Goal: Task Accomplishment & Management: Complete application form

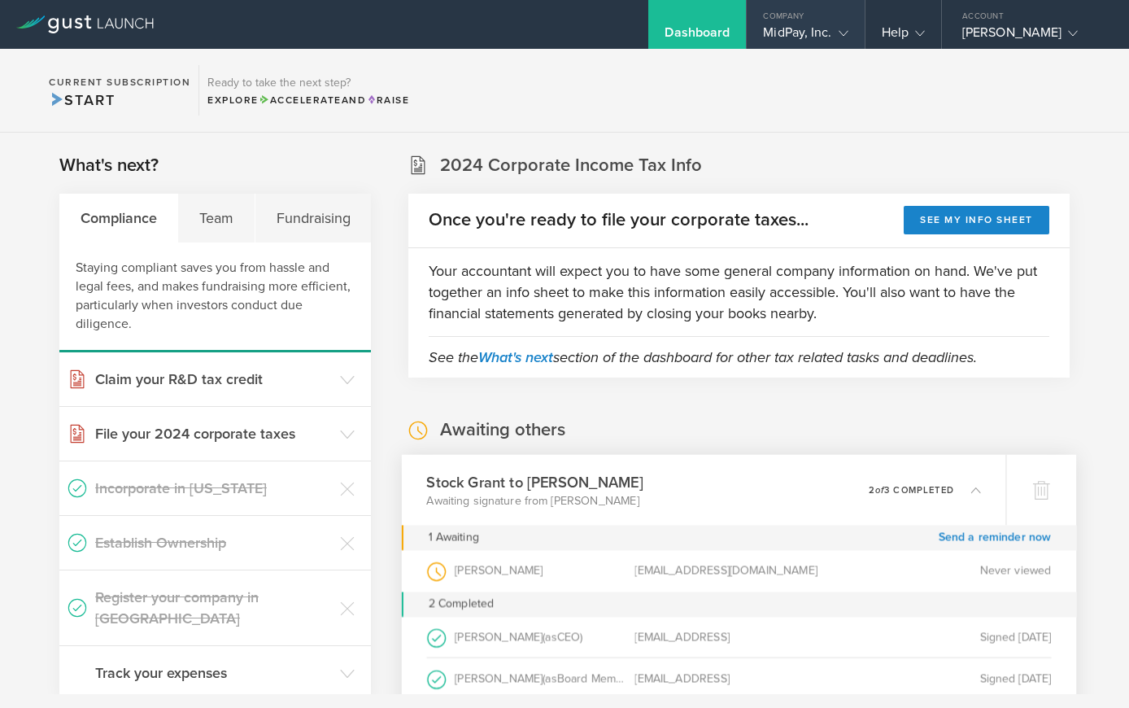
scroll to position [206, 0]
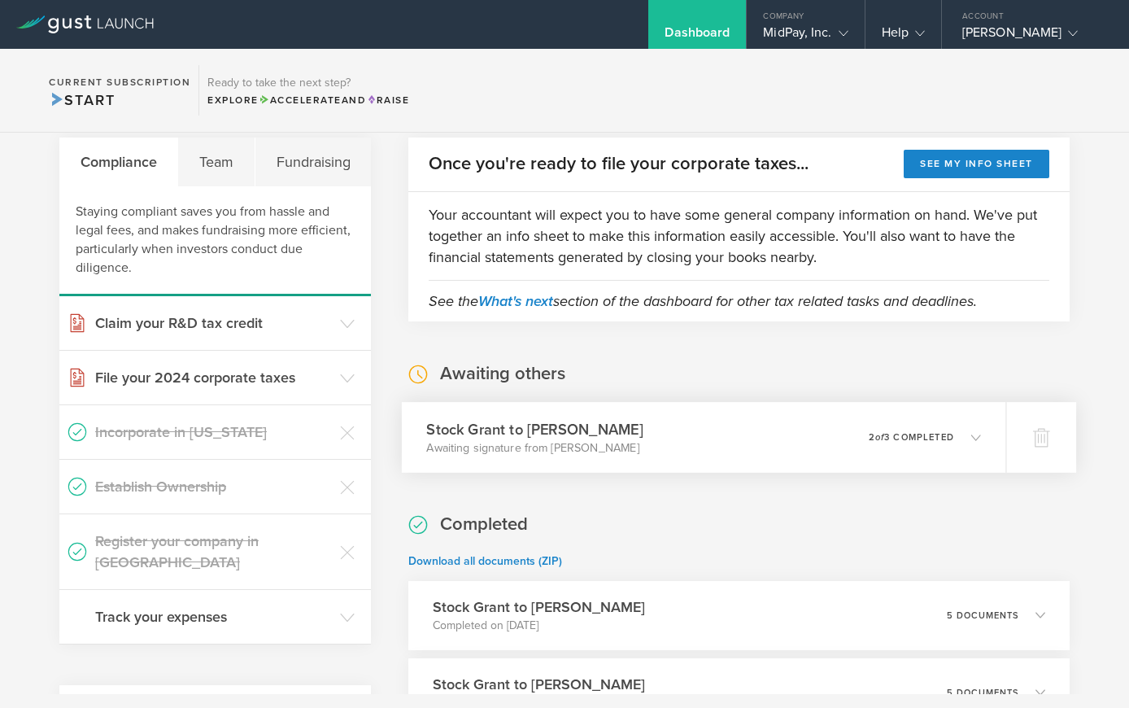
scroll to position [237, 0]
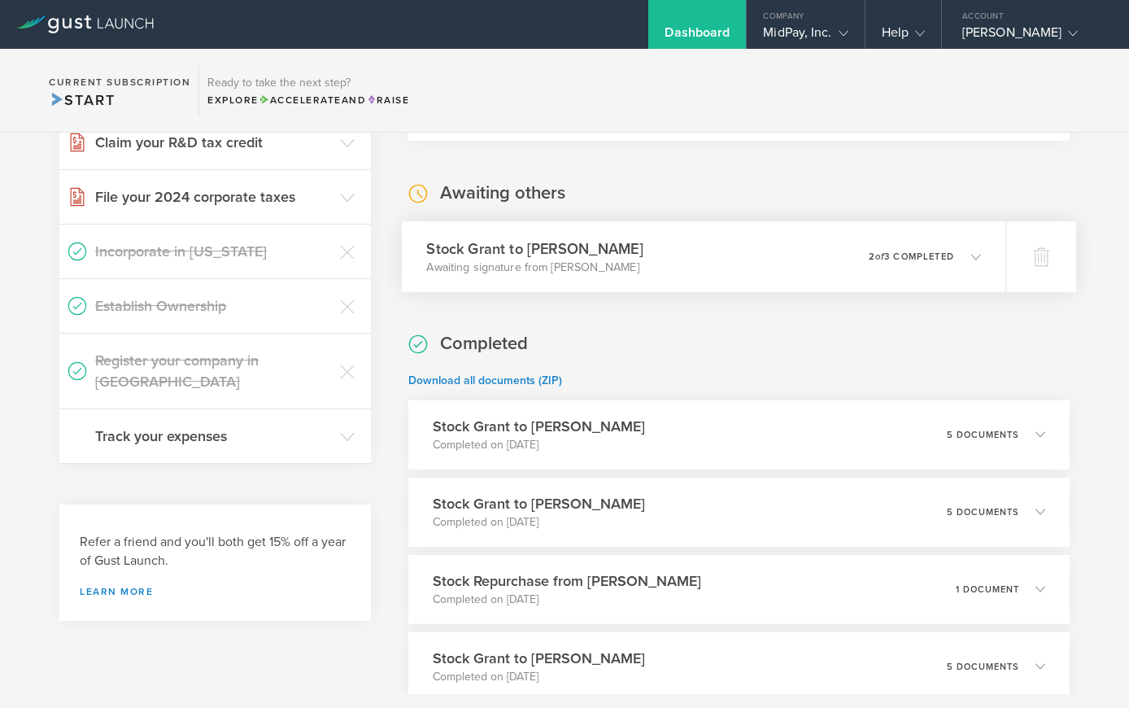
click at [971, 257] on icon at bounding box center [976, 256] width 10 height 10
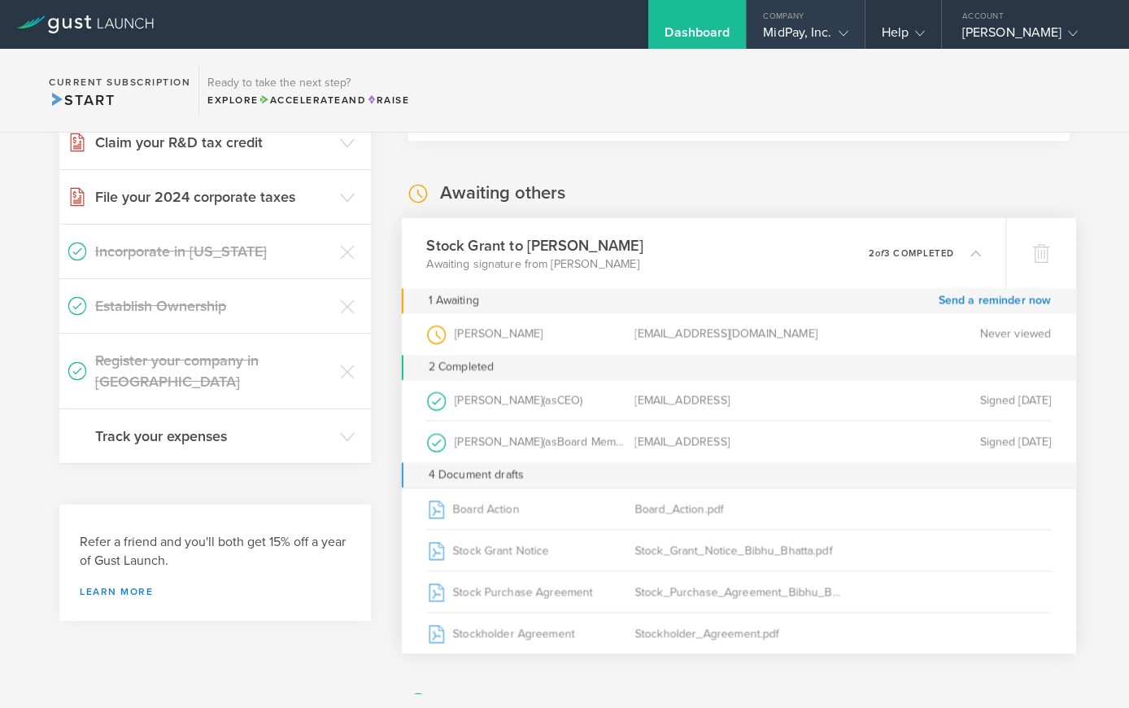
click at [798, 46] on div "MidPay, Inc." at bounding box center [805, 36] width 85 height 24
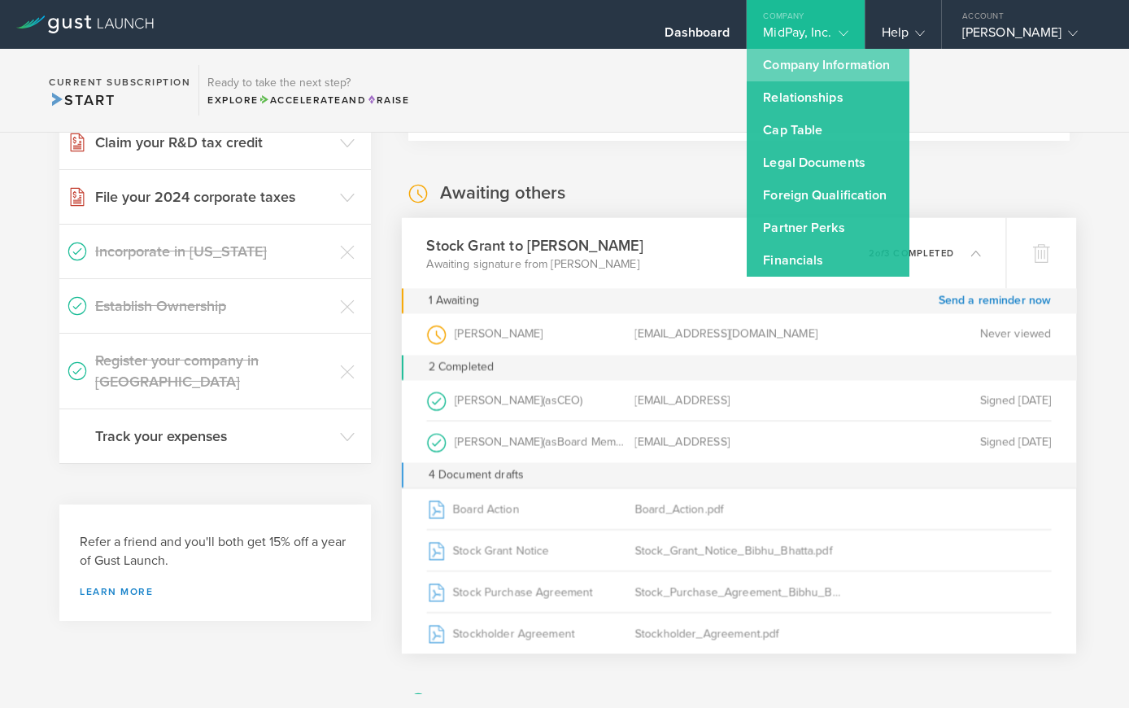
click at [836, 66] on link "Company Information" at bounding box center [828, 65] width 163 height 33
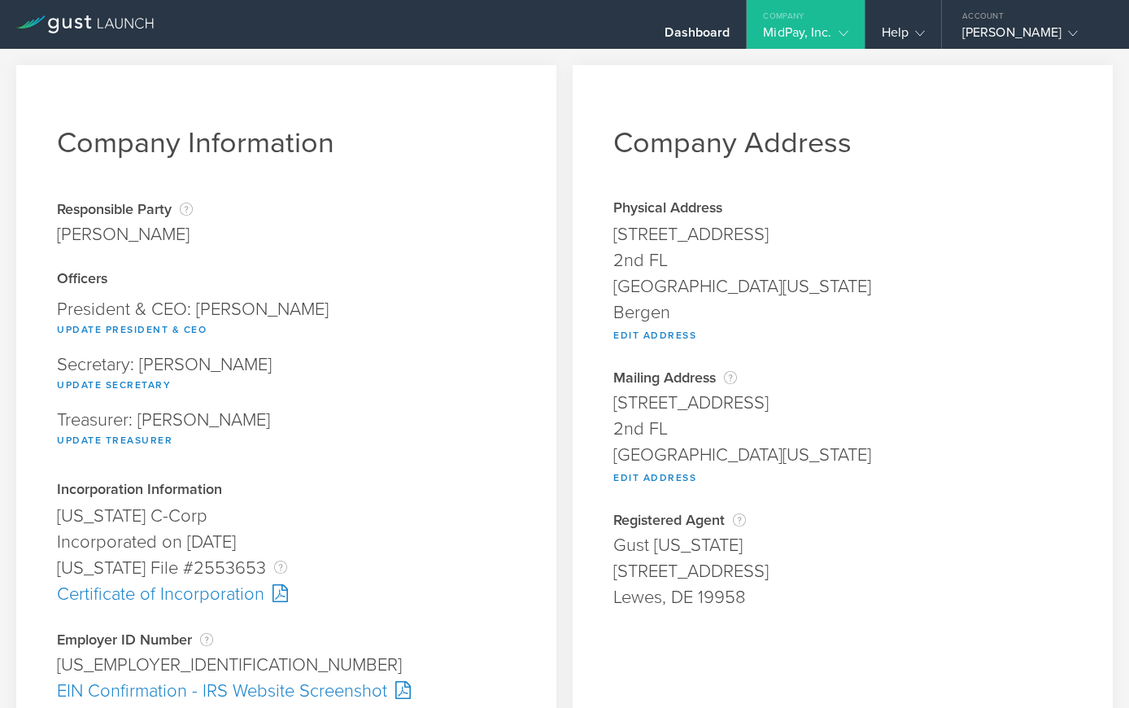
click at [822, 36] on div "MidPay, Inc." at bounding box center [805, 36] width 85 height 24
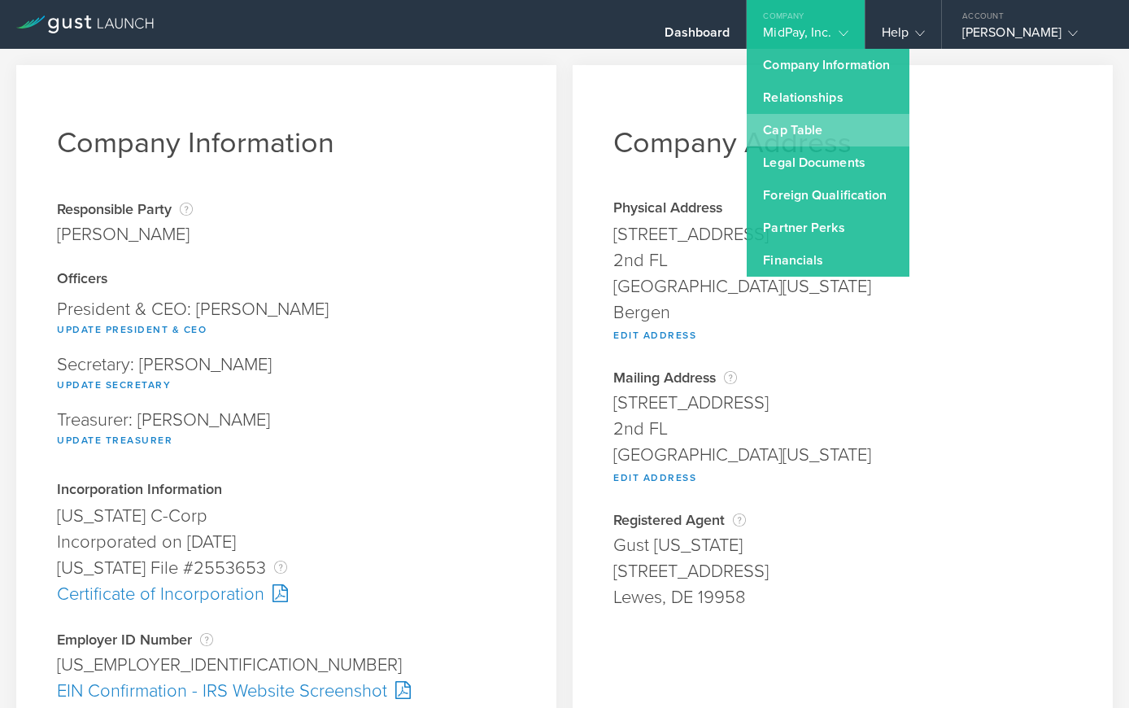
click at [826, 130] on link "Cap Table" at bounding box center [828, 130] width 163 height 33
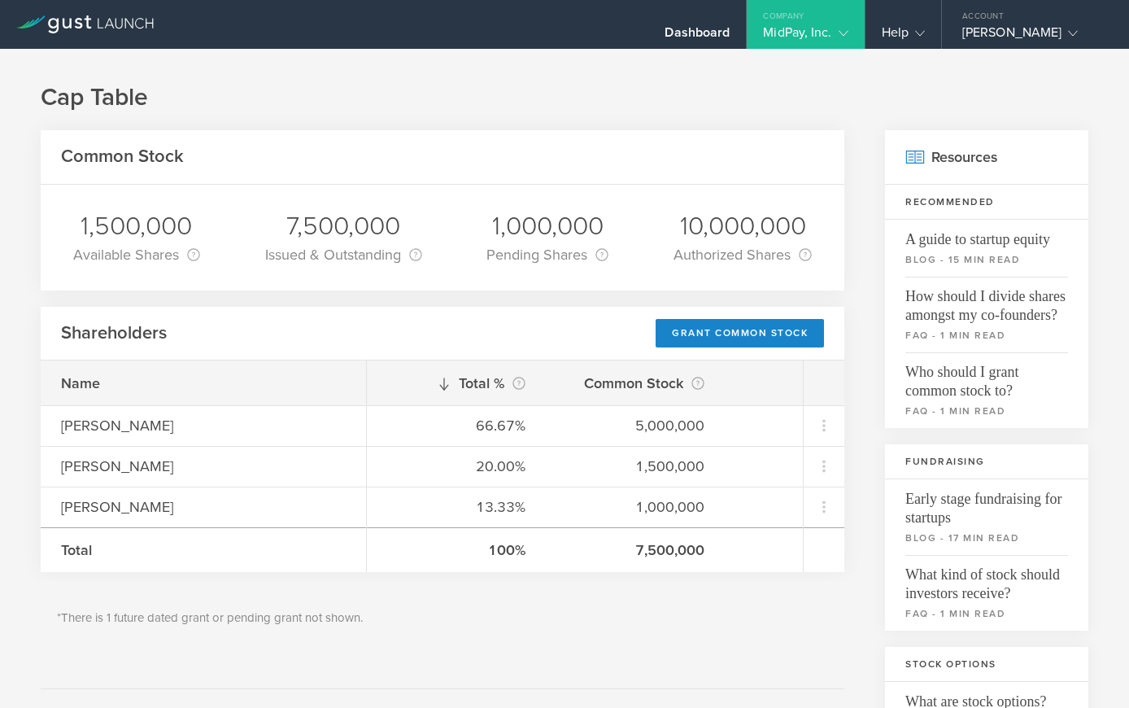
scroll to position [21, 0]
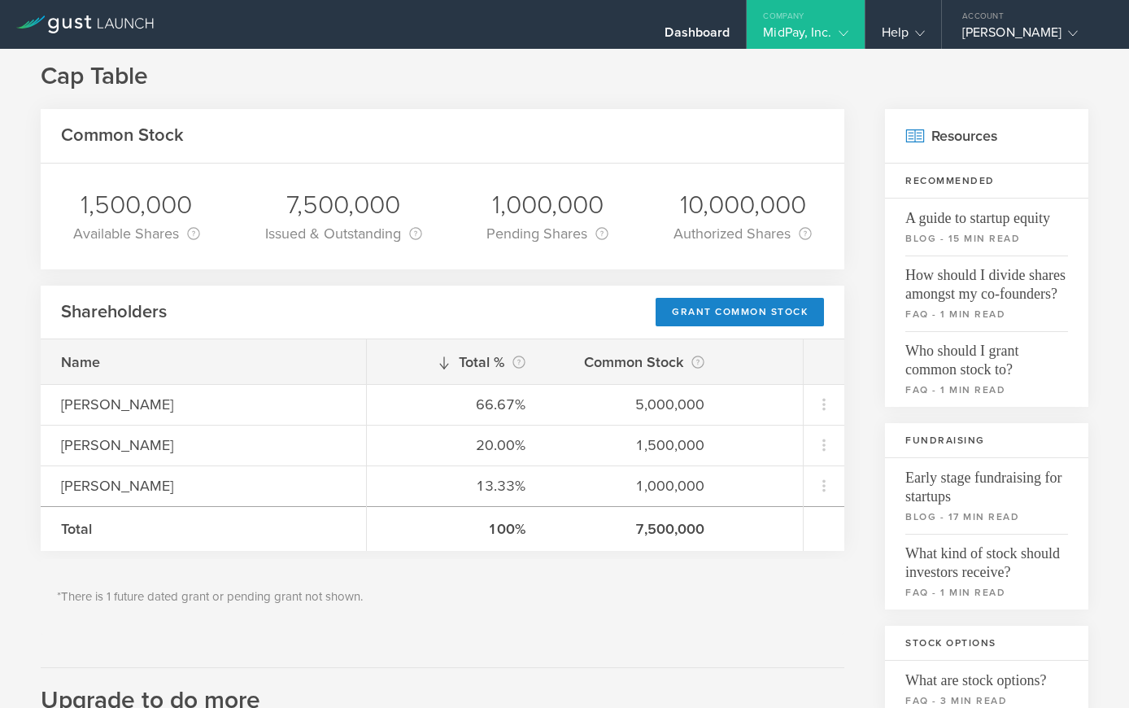
click at [827, 48] on div "MidPay, Inc." at bounding box center [805, 36] width 85 height 24
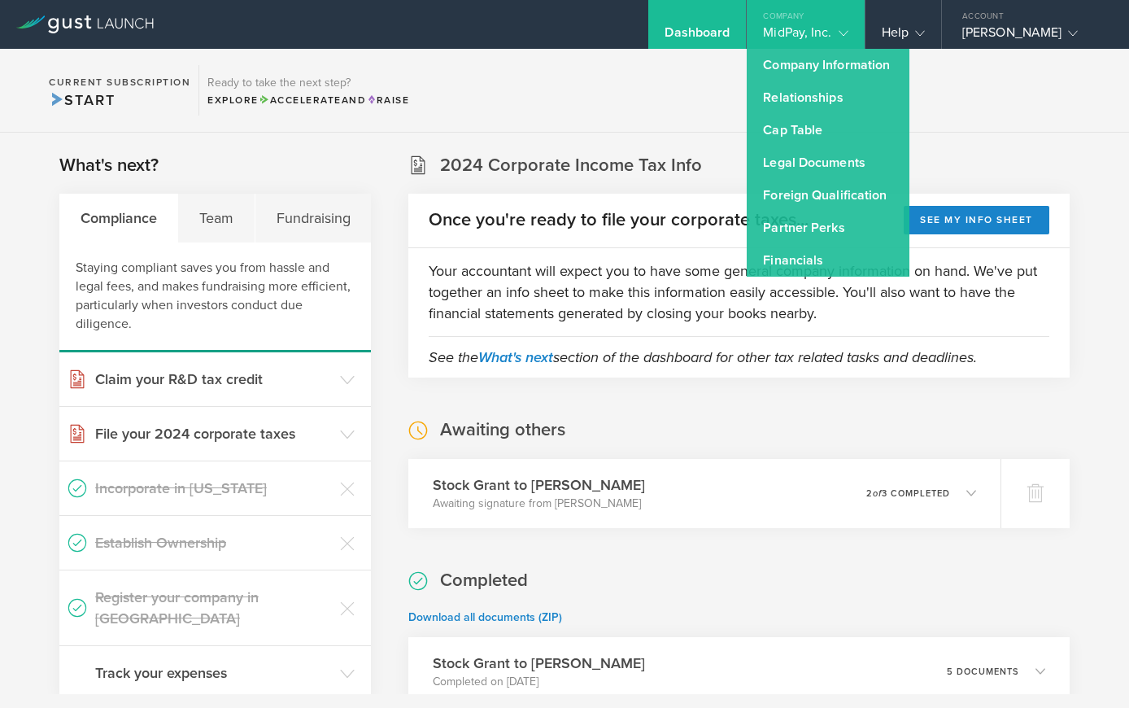
click at [1022, 166] on section "2024 Corporate Income Tax Info Once you're ready to file your corporate taxes..…" at bounding box center [738, 265] width 661 height 224
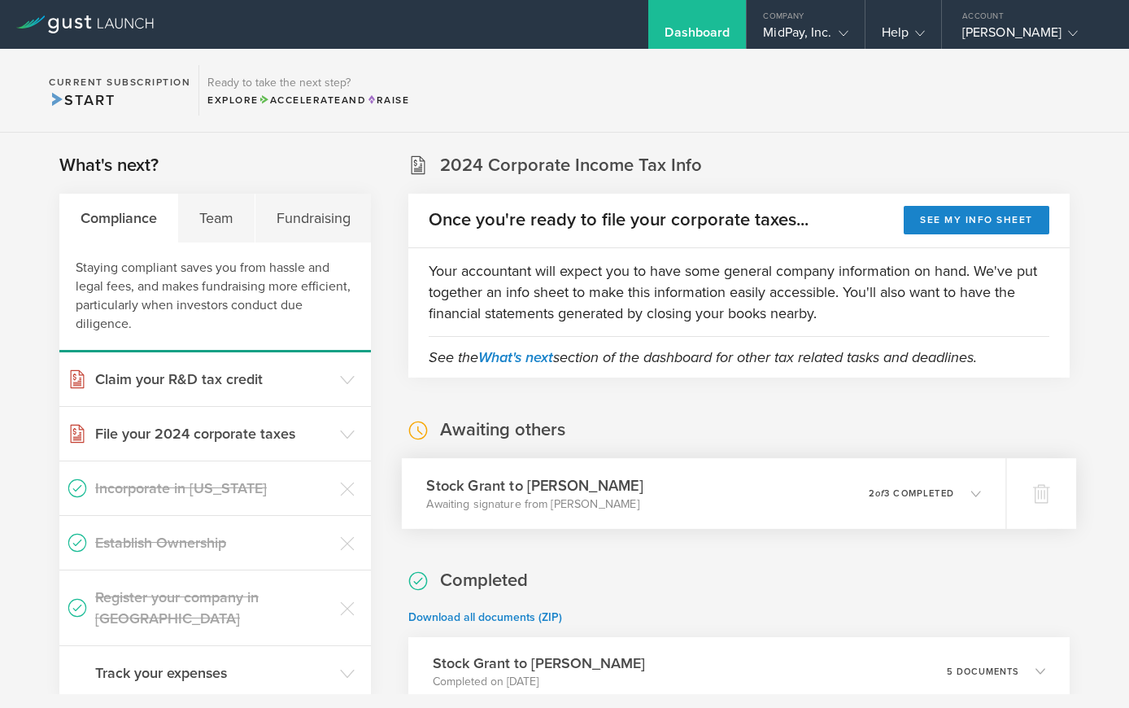
click at [983, 486] on div "Stock Grant to Bibhu Bhatta Awaiting signature from Bibhu Bhatta 0 undeliverabl…" at bounding box center [704, 493] width 604 height 71
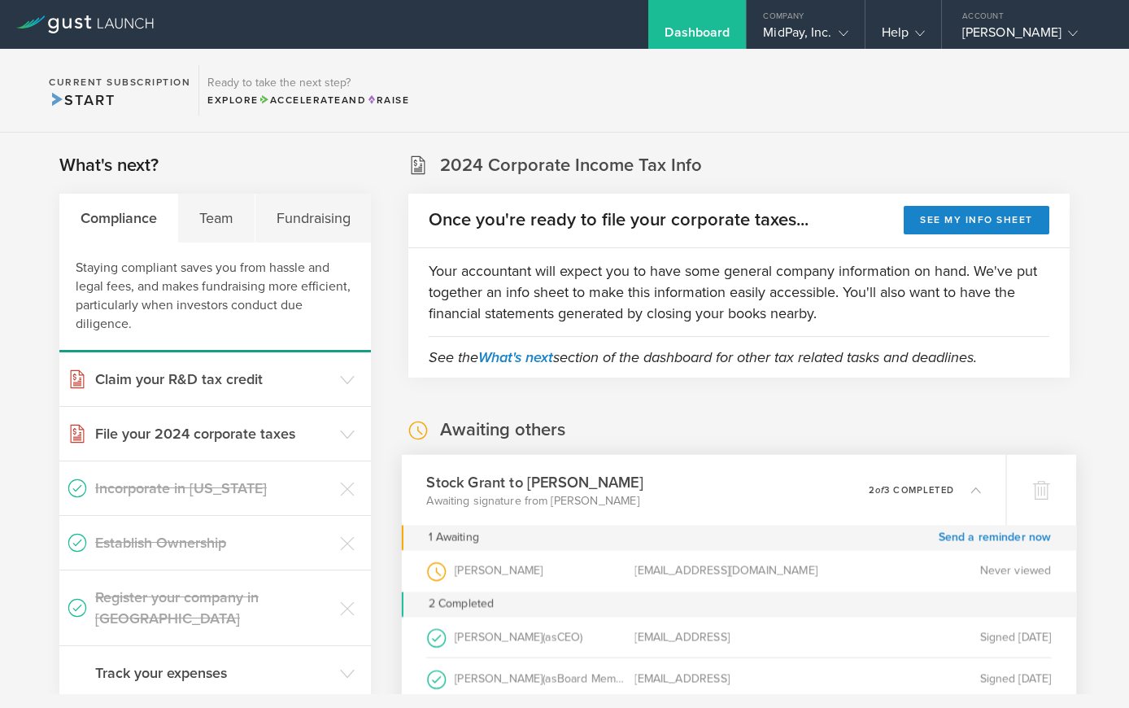
scroll to position [121, 0]
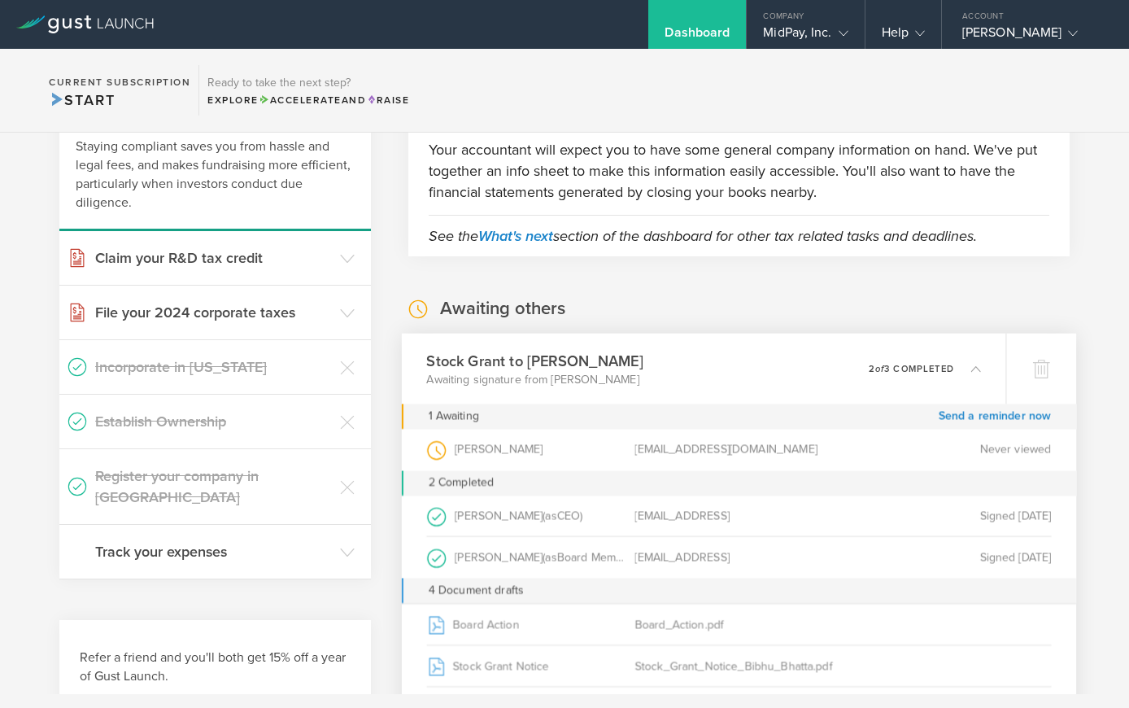
click at [483, 452] on div "Bibhu Bhatta (as Grantee )" at bounding box center [531, 449] width 208 height 41
click at [1011, 442] on div "Never viewed" at bounding box center [947, 449] width 208 height 41
click at [998, 447] on div "Never viewed" at bounding box center [947, 449] width 208 height 41
click at [654, 451] on div "[EMAIL_ADDRESS][DOMAIN_NAME]" at bounding box center [739, 449] width 208 height 41
click at [438, 450] on circle at bounding box center [437, 450] width 18 height 18
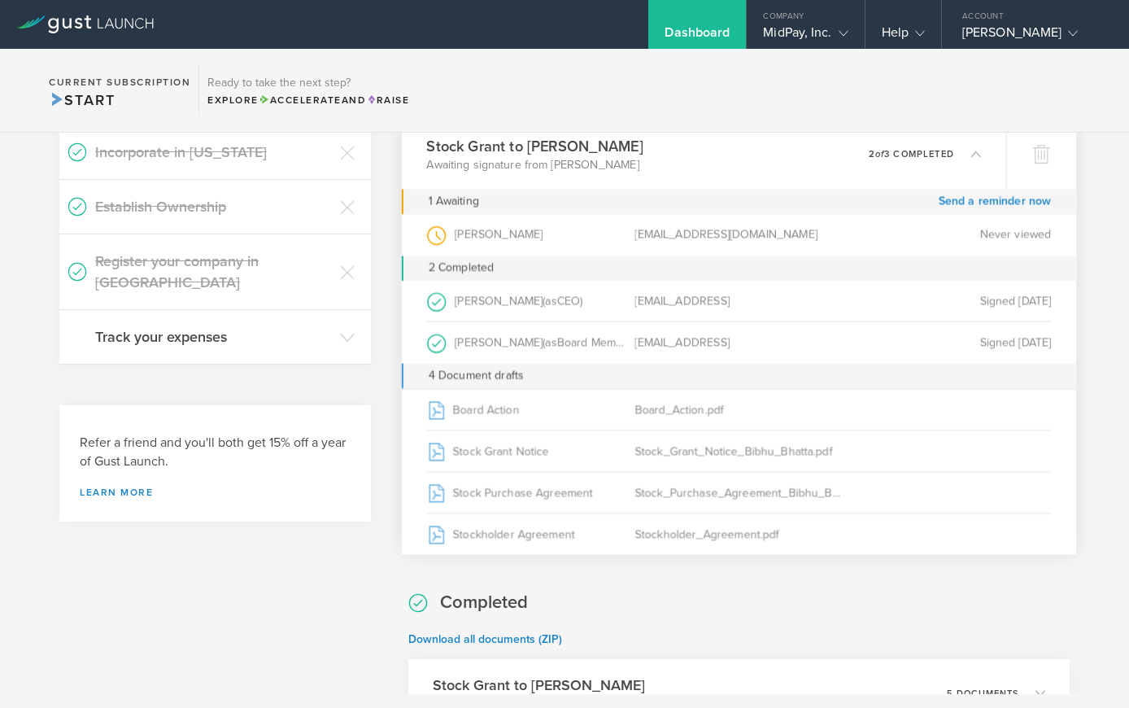
scroll to position [0, 0]
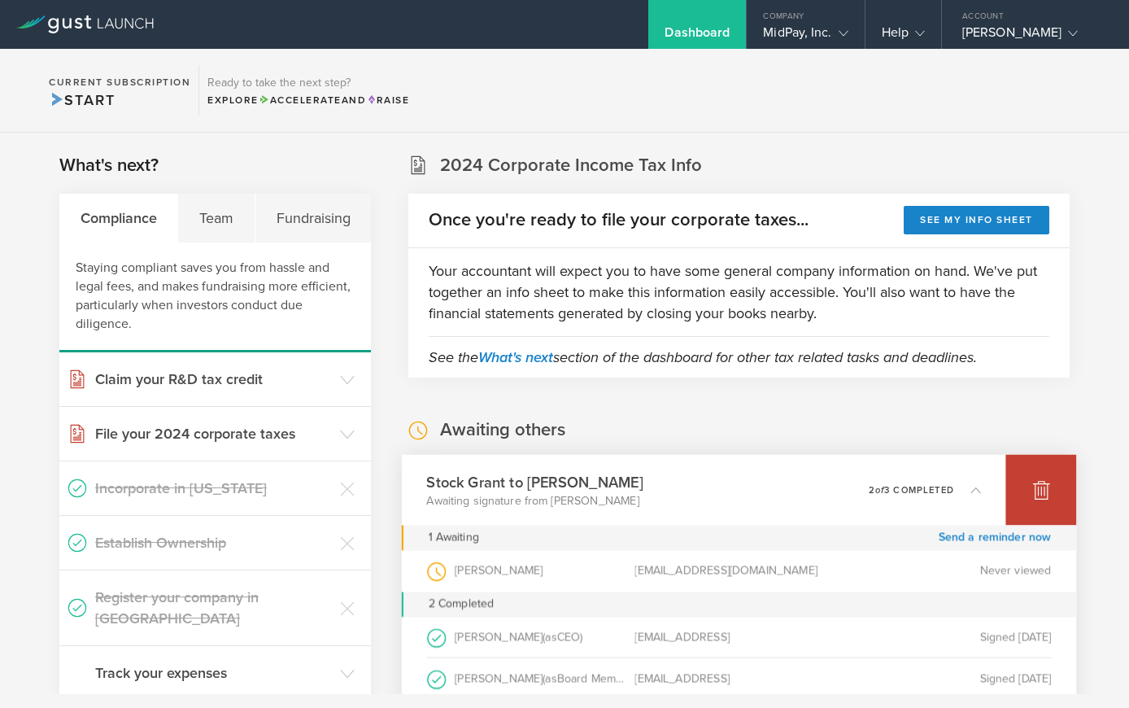
click at [1029, 477] on div at bounding box center [1040, 489] width 71 height 71
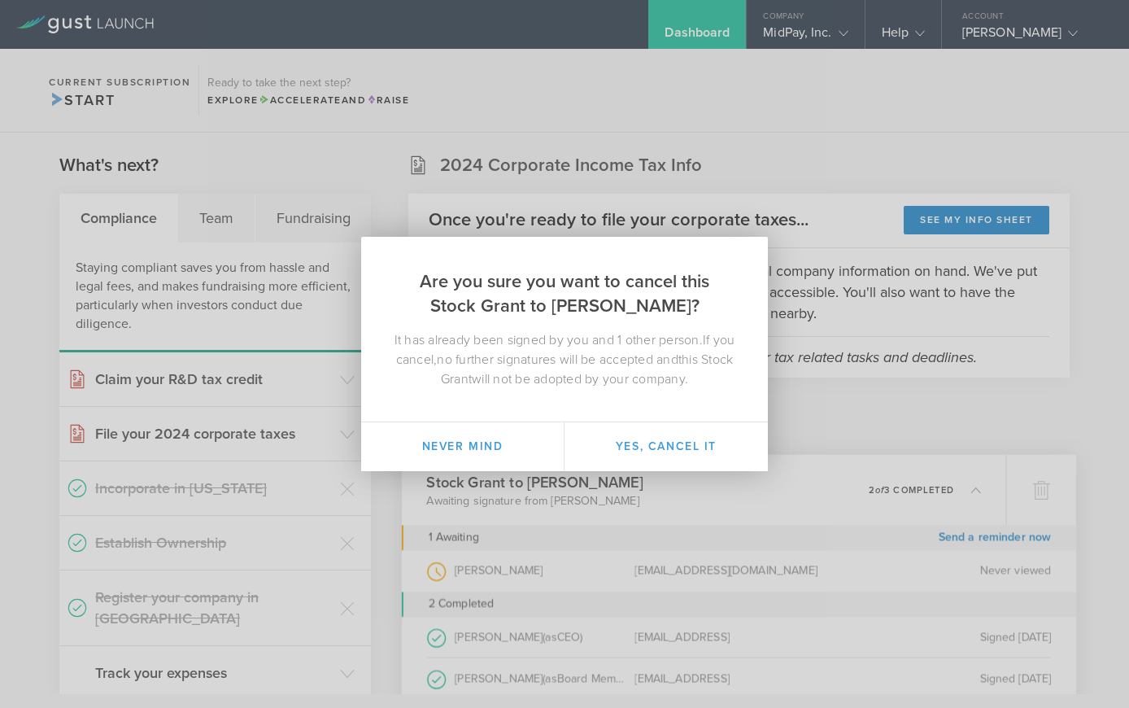
click at [898, 375] on div "Are you sure you want to cancel this Stock Grant to Bibhu Bhatta? It has alread…" at bounding box center [564, 354] width 1129 height 708
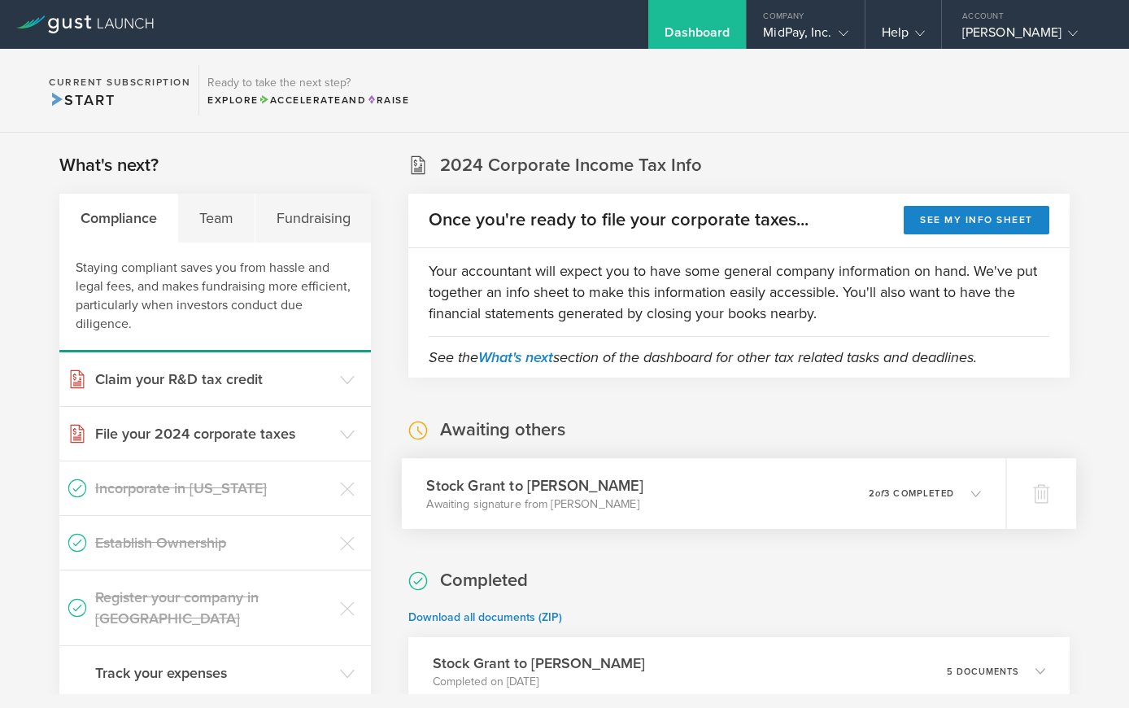
click at [954, 491] on icon at bounding box center [967, 493] width 27 height 15
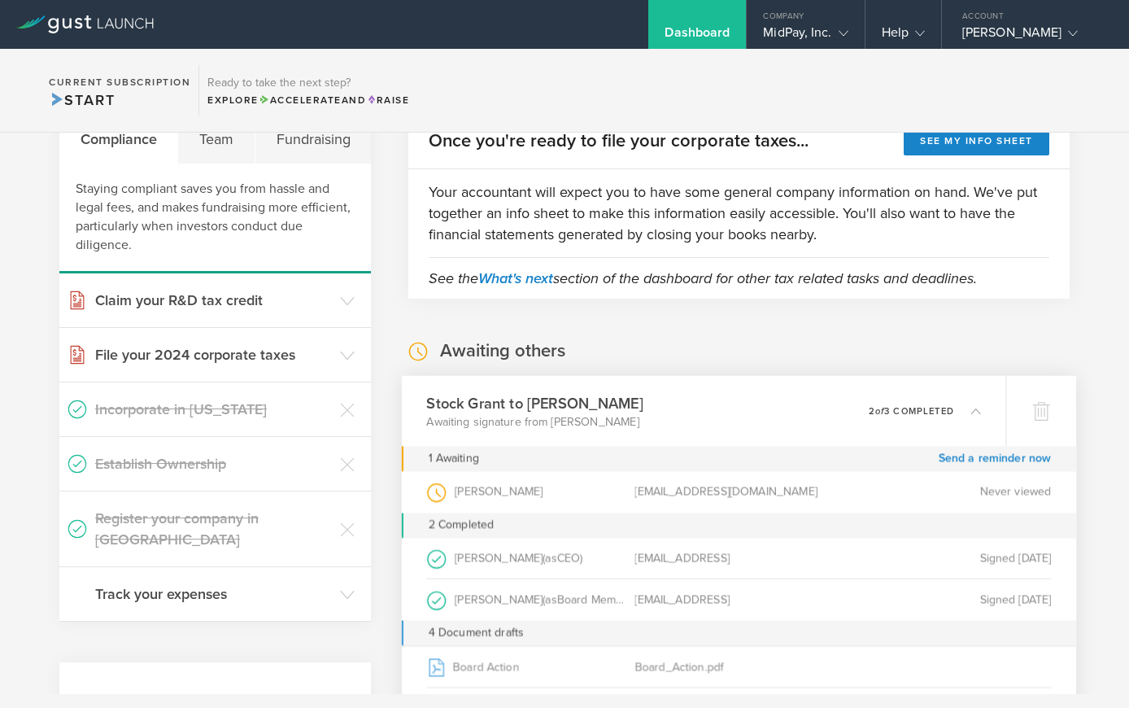
scroll to position [159, 0]
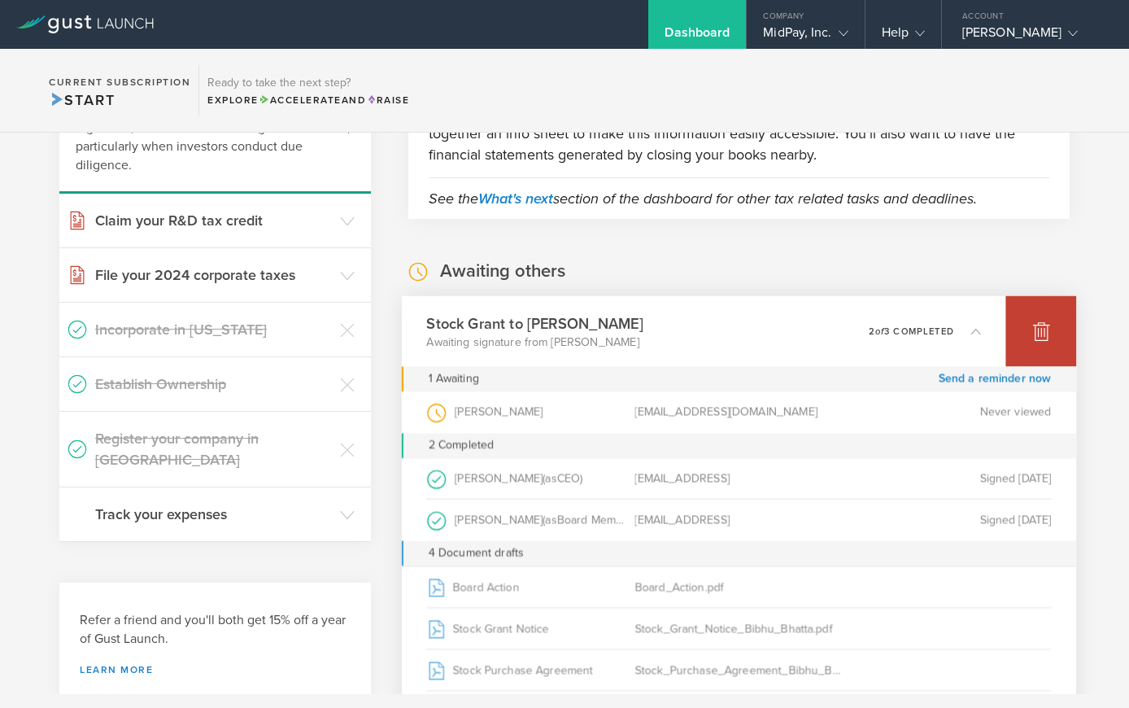
click at [1028, 342] on div at bounding box center [1040, 330] width 71 height 71
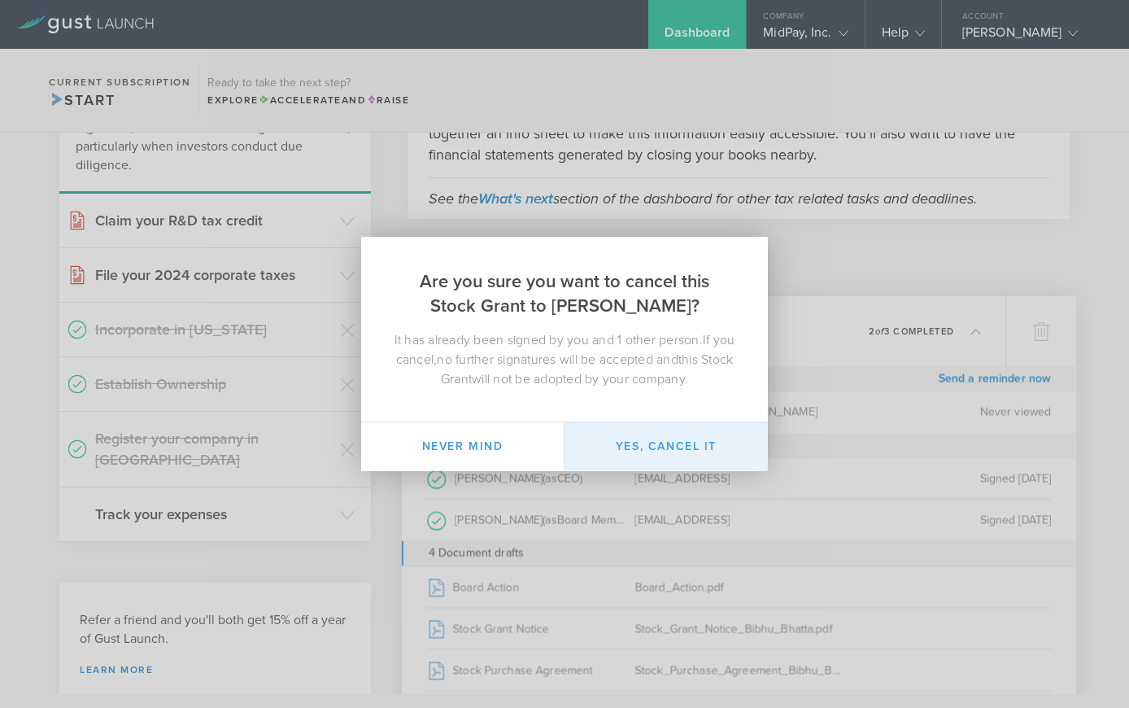
click at [698, 432] on button "Yes, cancel it" at bounding box center [665, 446] width 203 height 49
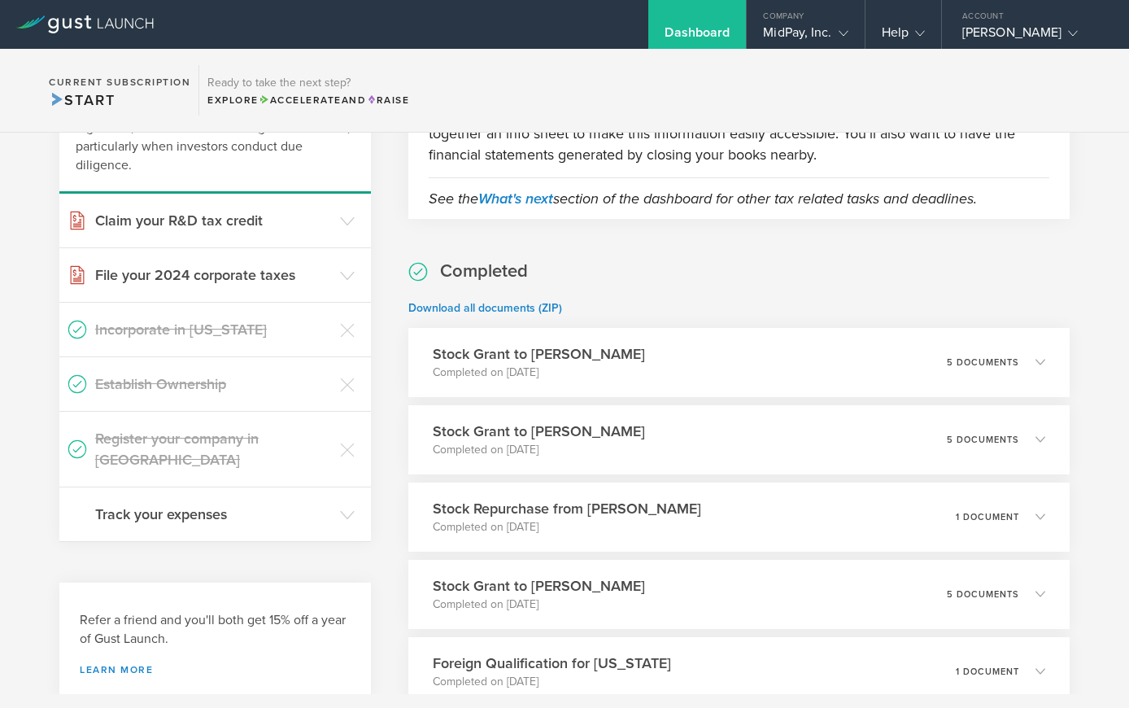
scroll to position [0, 0]
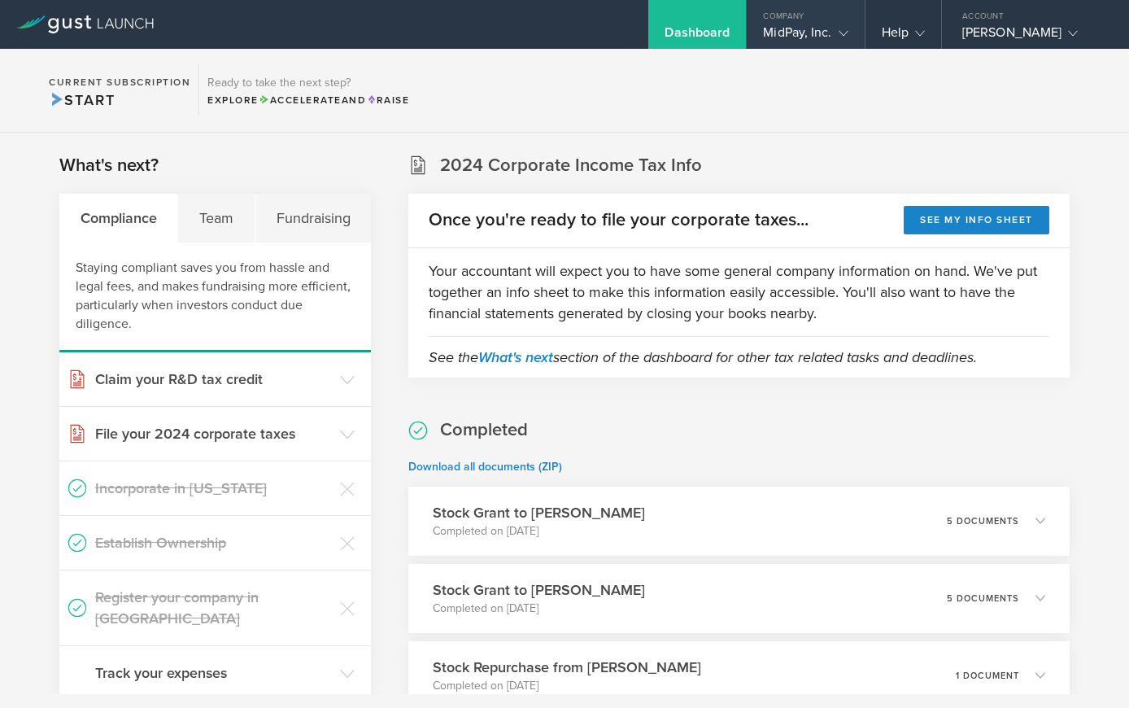
click at [832, 26] on gust-icon at bounding box center [840, 32] width 16 height 16
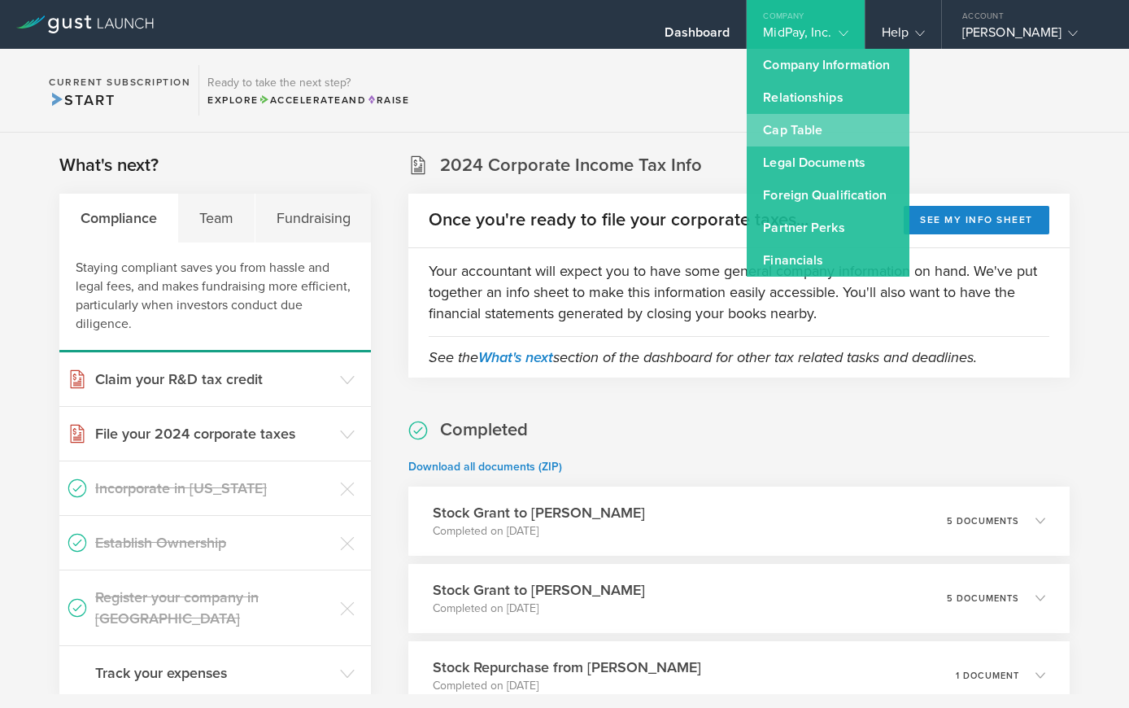
click at [843, 130] on link "Cap Table" at bounding box center [828, 130] width 163 height 33
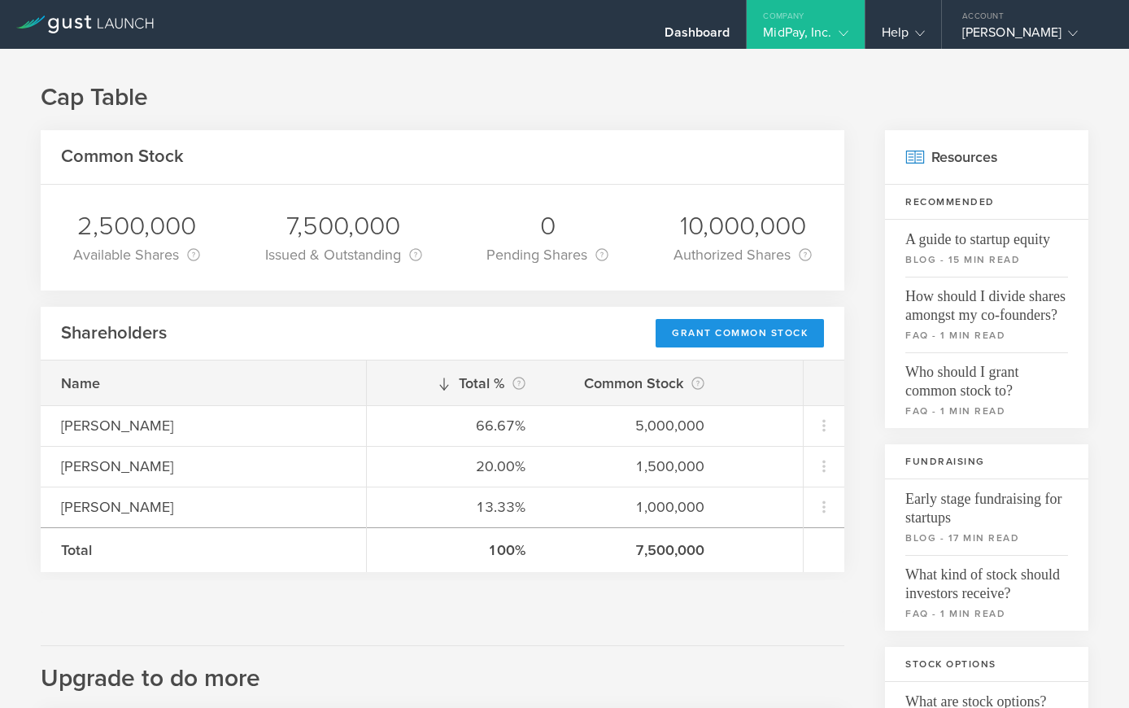
click at [757, 327] on div "Grant Common Stock" at bounding box center [740, 333] width 168 height 28
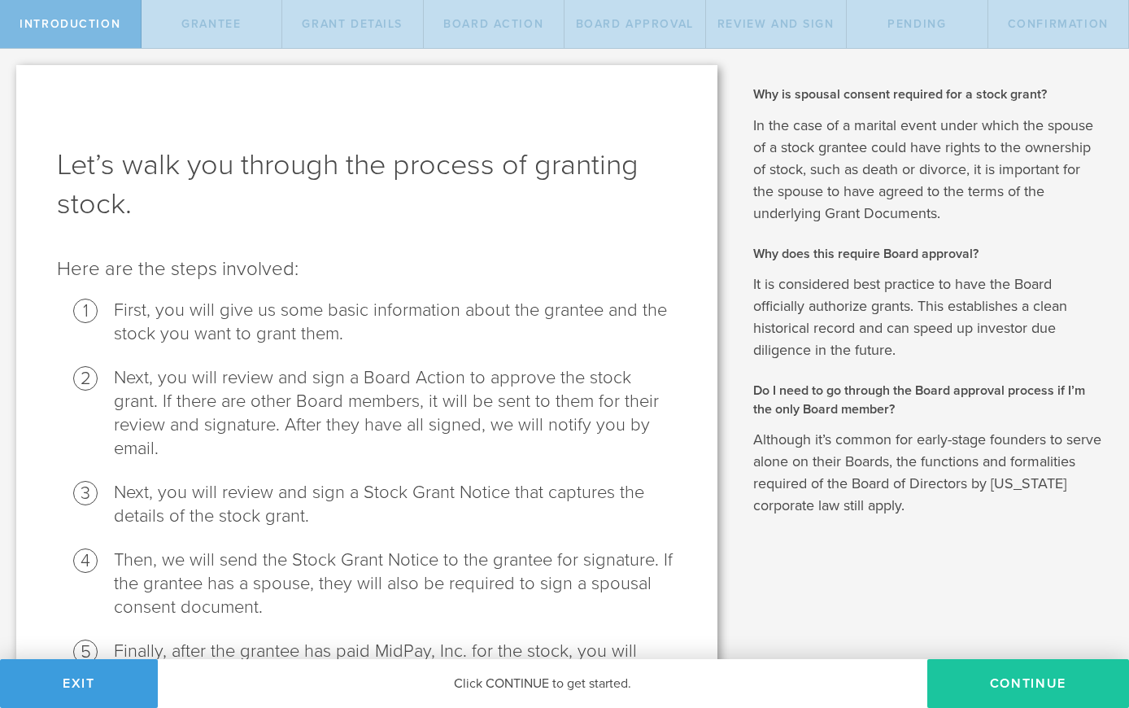
click at [1074, 669] on button "Continue" at bounding box center [1028, 683] width 202 height 49
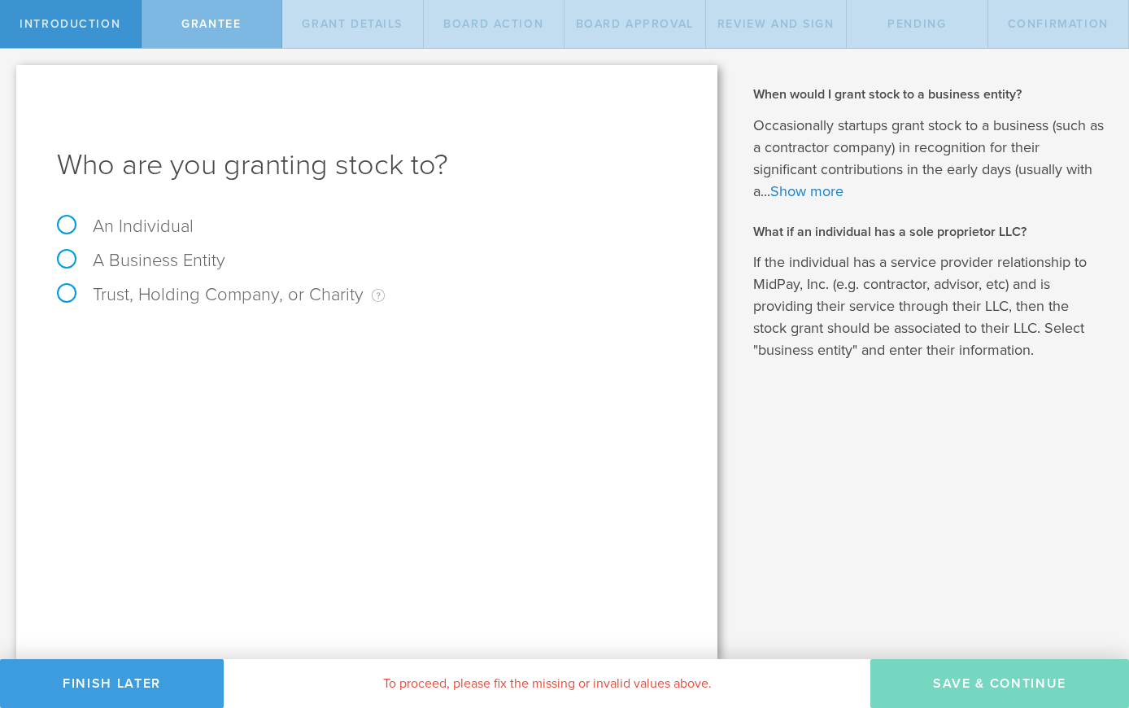
click at [176, 225] on label "An Individual" at bounding box center [125, 226] width 137 height 21
click at [11, 75] on input "An Individual" at bounding box center [5, 62] width 11 height 26
radio input "true"
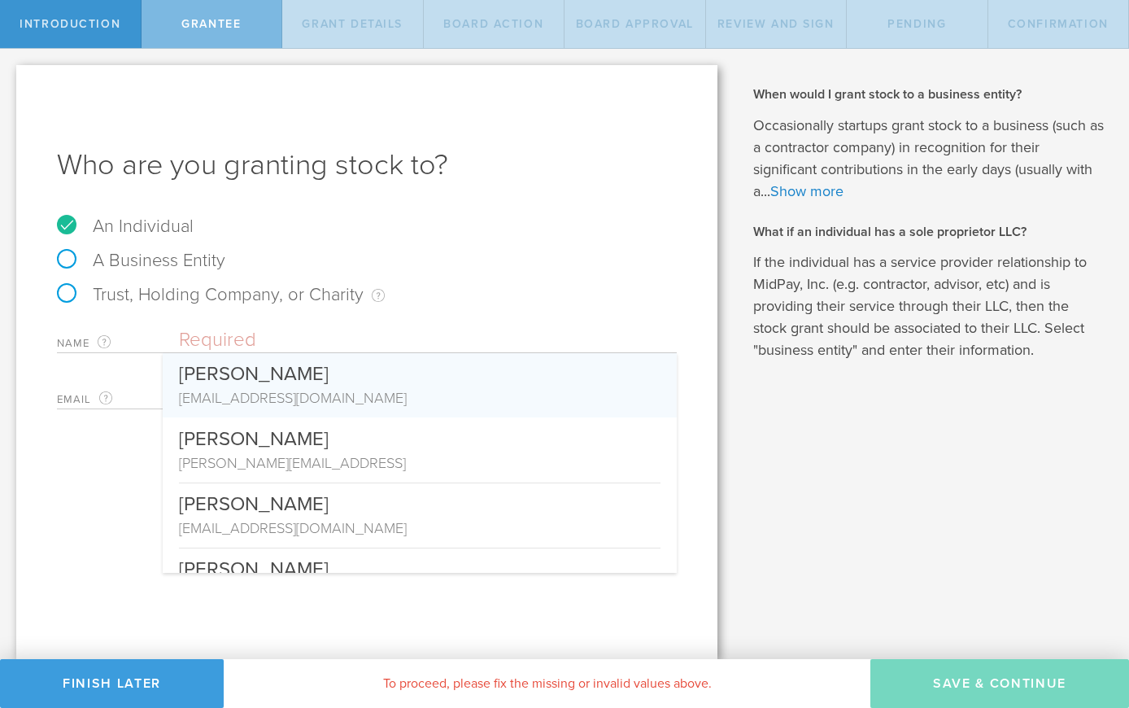
click at [253, 375] on div "[PERSON_NAME]" at bounding box center [420, 370] width 482 height 34
type input "[PERSON_NAME]"
type input "[EMAIL_ADDRESS][DOMAIN_NAME]"
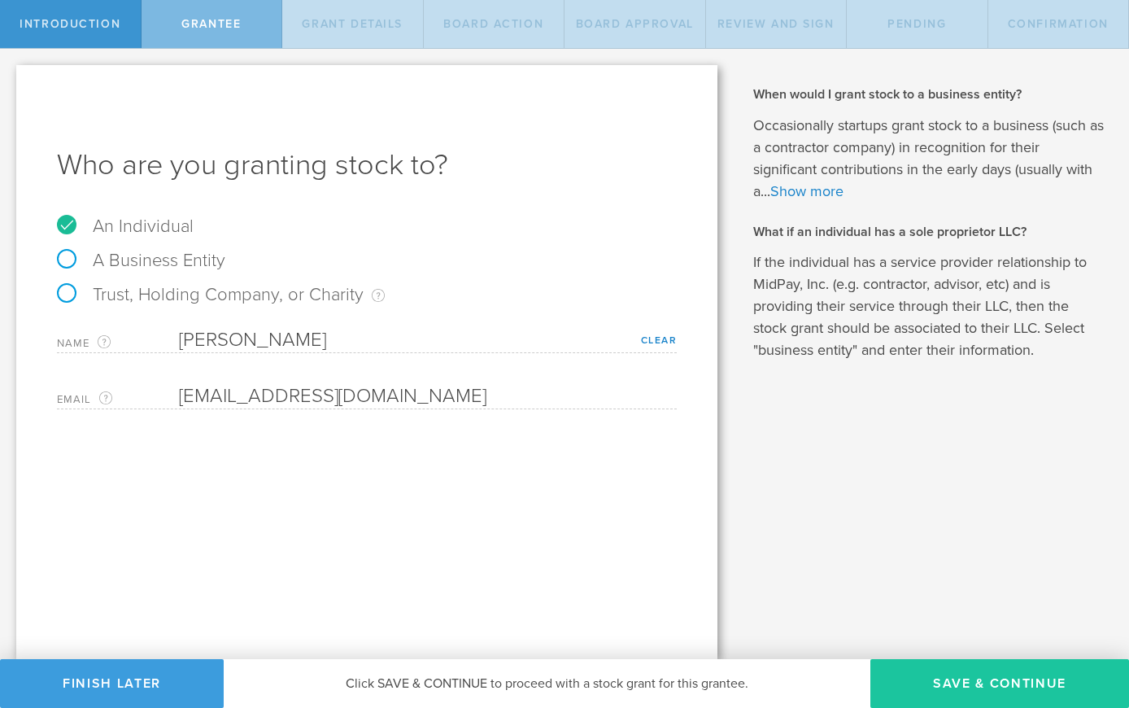
click at [996, 691] on button "Save & Continue" at bounding box center [999, 683] width 259 height 49
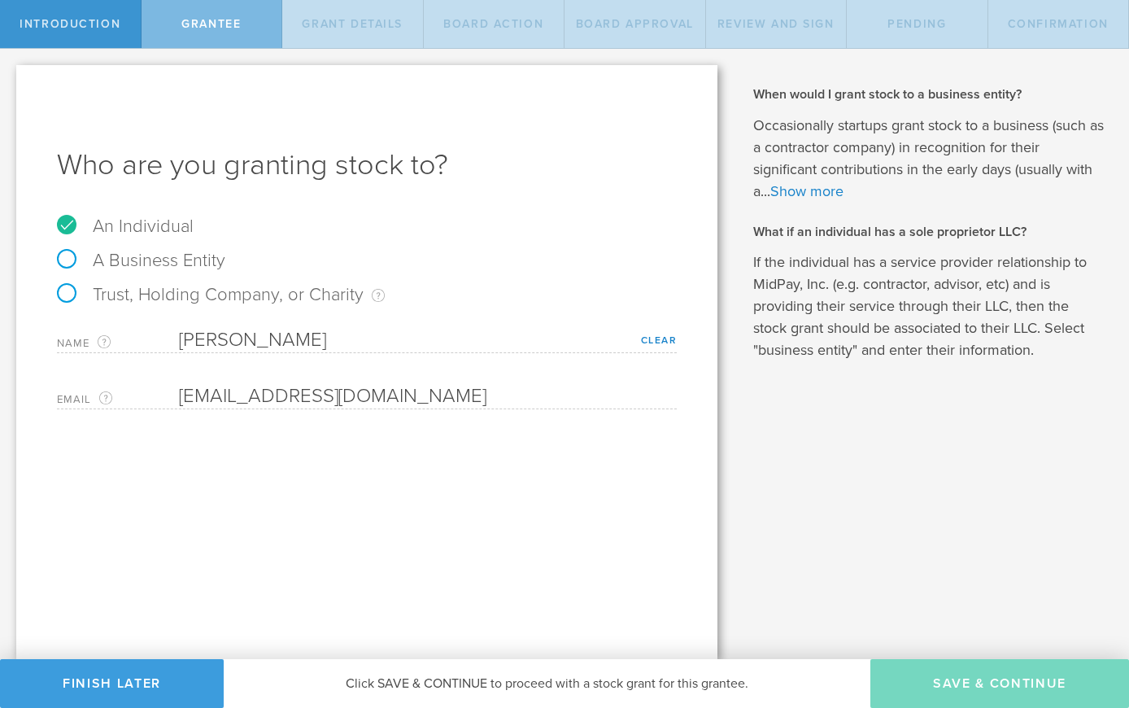
type input "48"
type input "12"
select select "none"
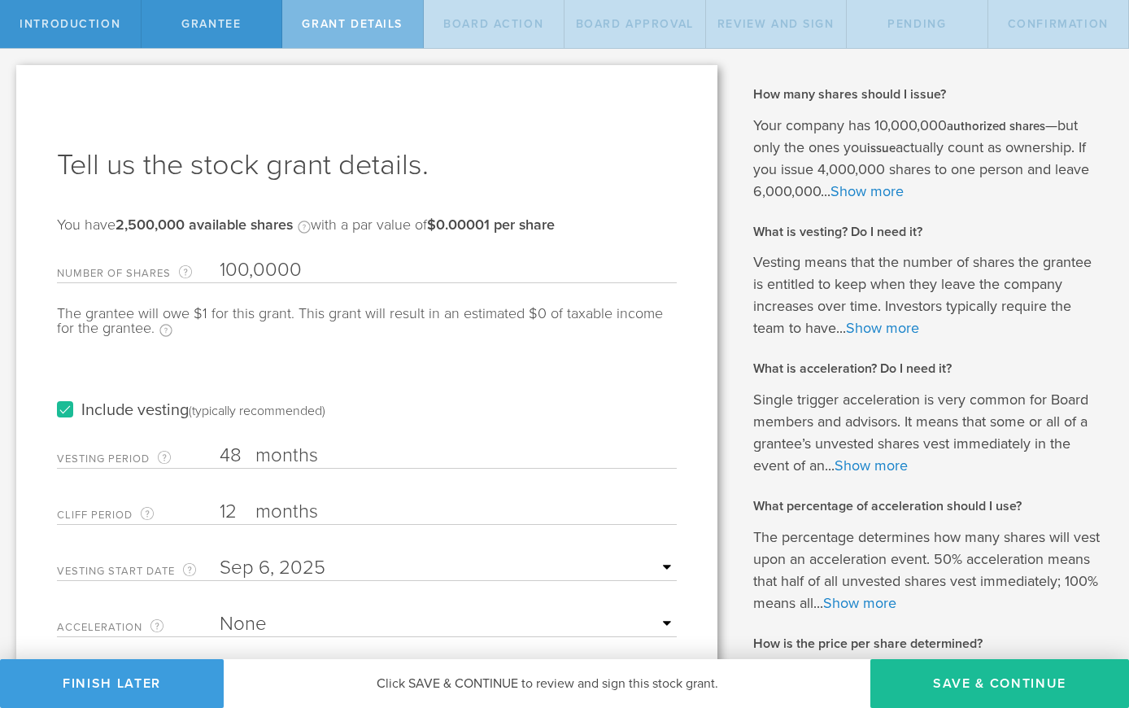
type input "1,000,000"
click at [311, 343] on div "The grantee will owe $10 for this grant. This grant will result in an estimated…" at bounding box center [367, 329] width 620 height 47
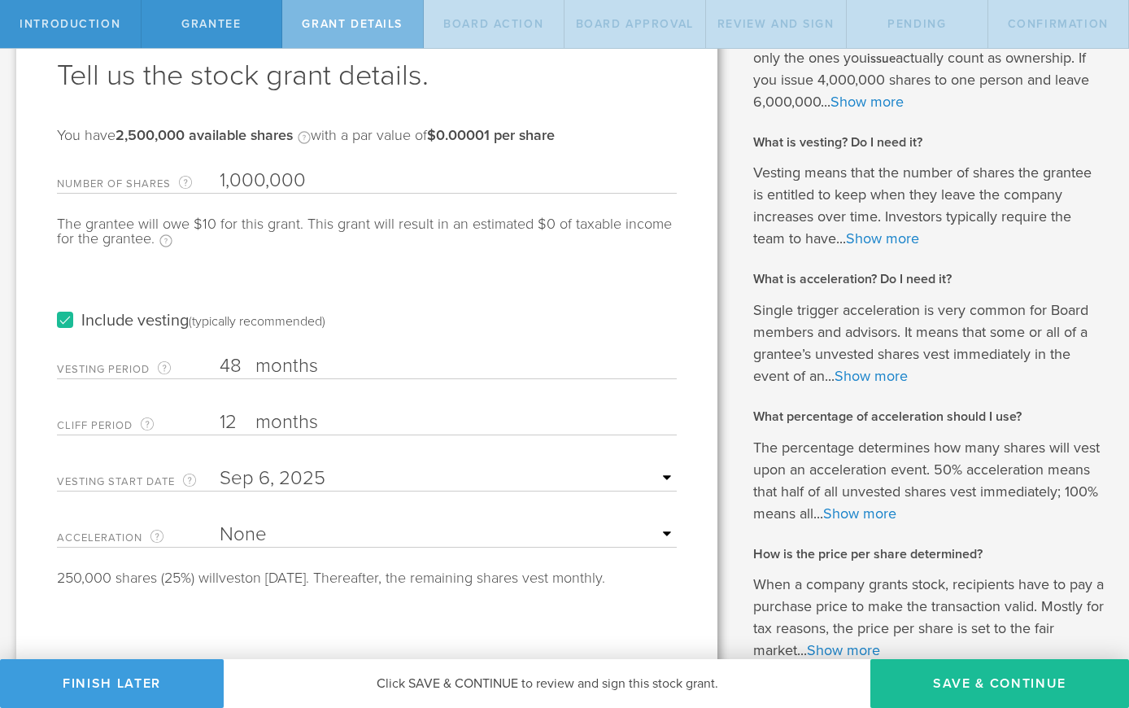
scroll to position [100, 0]
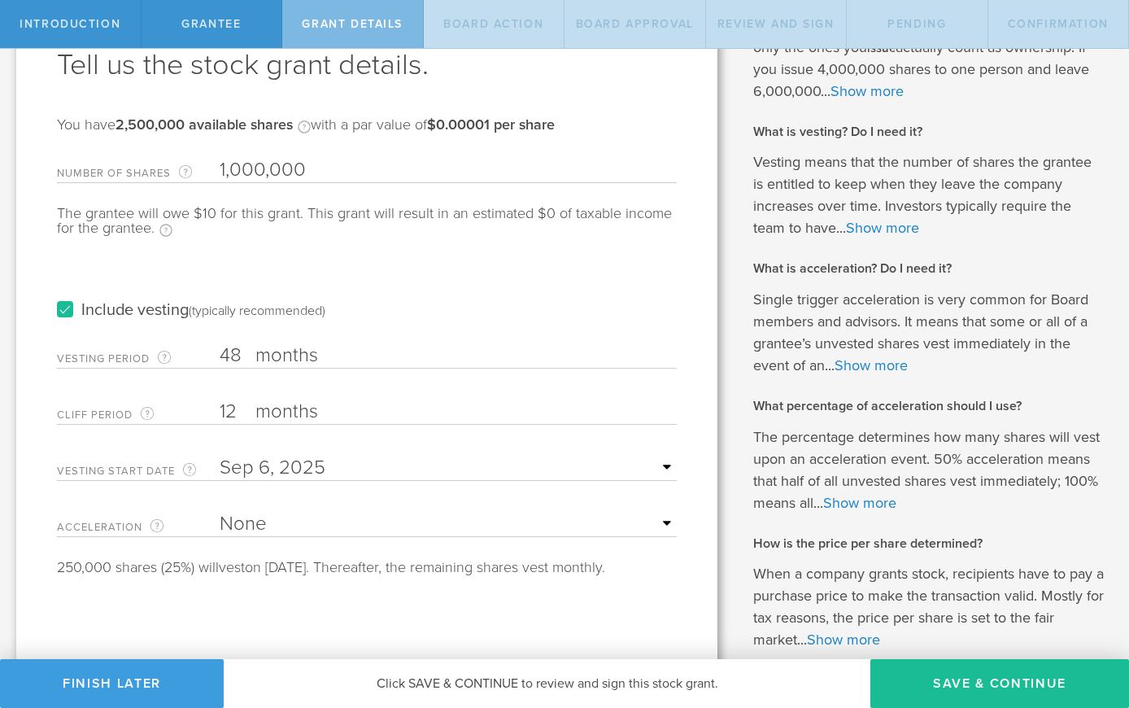
click at [67, 312] on label "Include vesting (typically recommended)" at bounding box center [191, 310] width 268 height 17
click at [0, 0] on input "Include vesting (typically recommended)" at bounding box center [0, 0] width 0 height 0
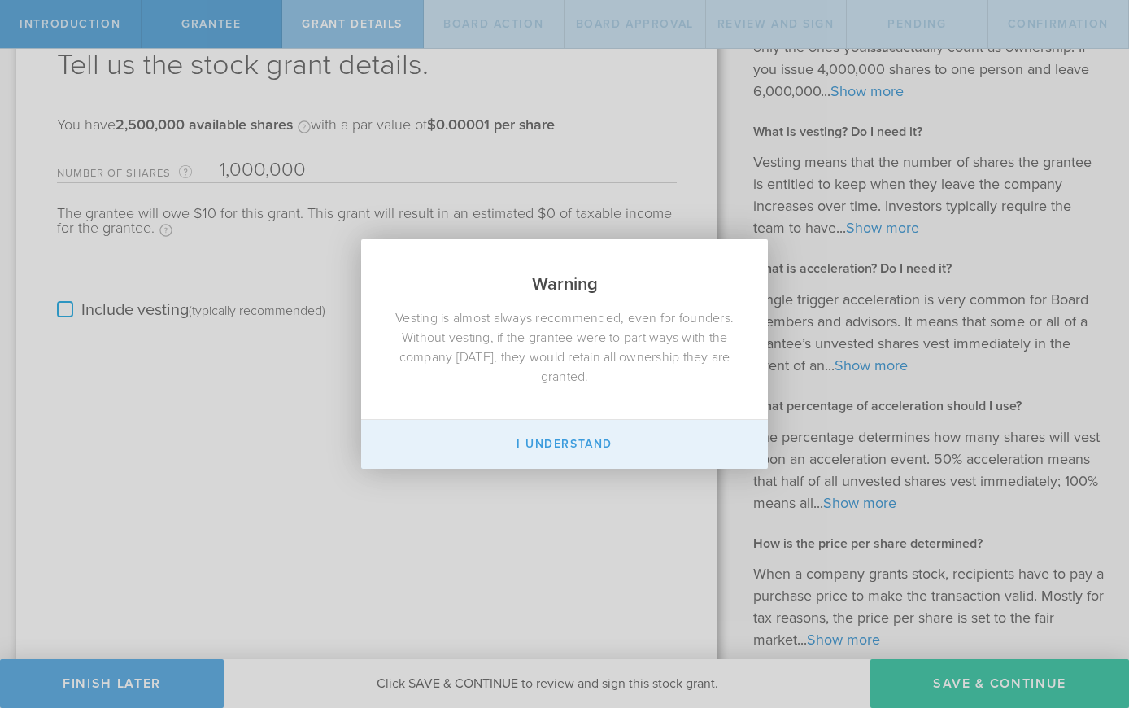
click at [543, 436] on button "I Understand" at bounding box center [564, 444] width 407 height 49
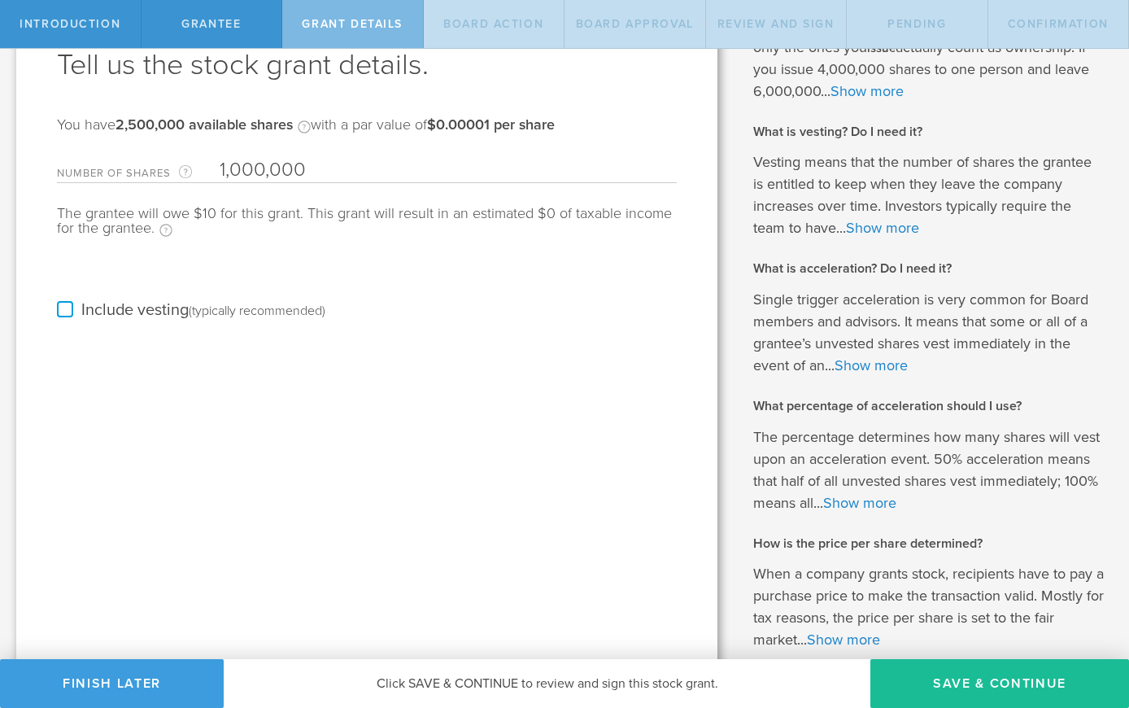
click at [63, 313] on label "Include vesting (typically recommended)" at bounding box center [191, 310] width 268 height 17
click at [0, 0] on input "Include vesting (typically recommended)" at bounding box center [0, 0] width 0 height 0
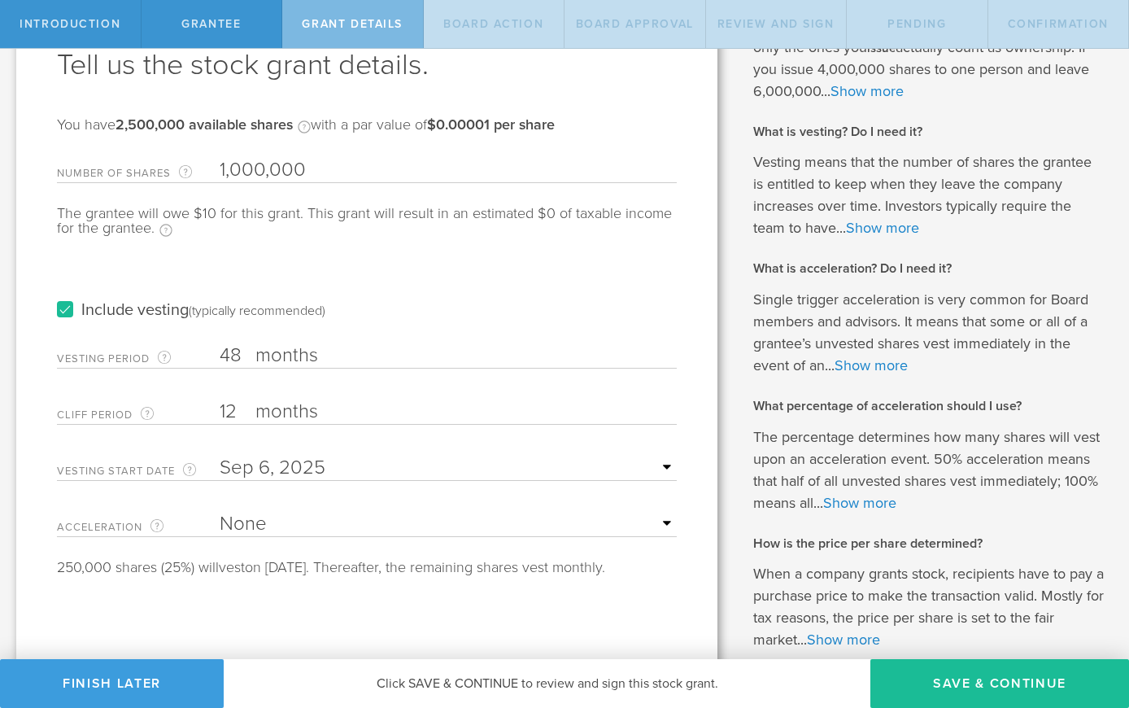
click at [239, 358] on input "48" at bounding box center [448, 355] width 457 height 24
click at [291, 359] on label "months" at bounding box center [336, 357] width 163 height 28
click at [291, 359] on input "48" at bounding box center [448, 355] width 457 height 24
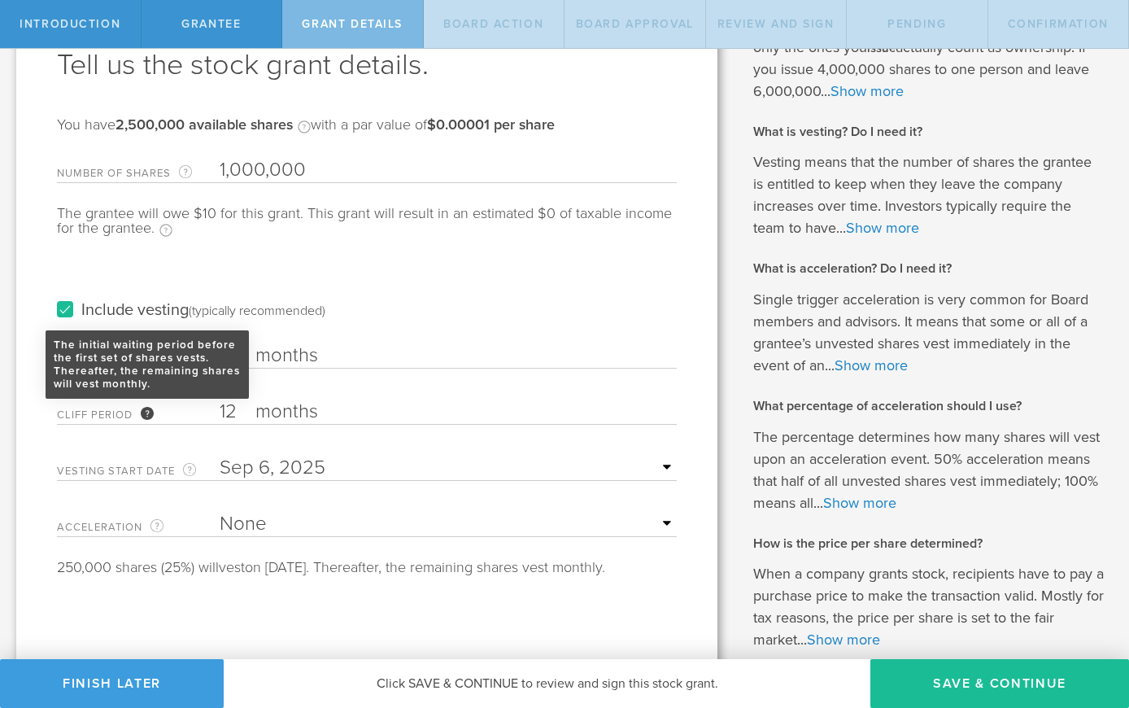
click at [152, 416] on div "The initial waiting period before the first set of shares vests. Thereafter, th…" at bounding box center [147, 413] width 13 height 13
click at [220, 416] on input "12" at bounding box center [448, 411] width 457 height 24
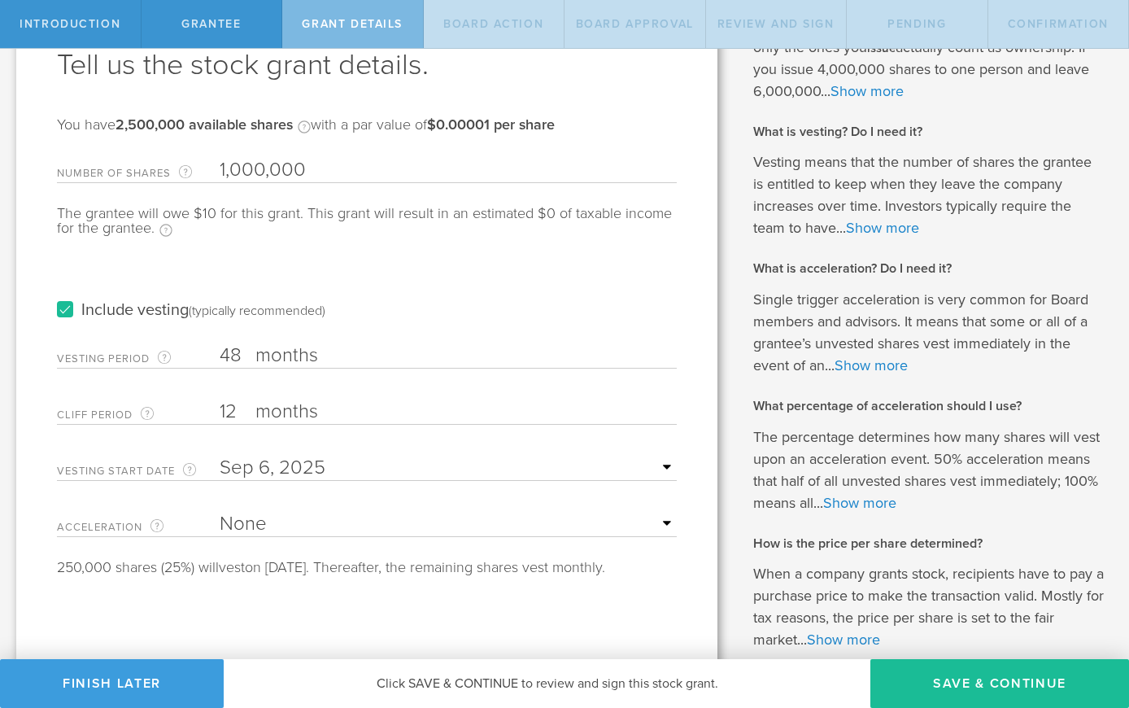
click at [436, 415] on input "12" at bounding box center [448, 411] width 457 height 24
drag, startPoint x: 354, startPoint y: 412, endPoint x: 208, endPoint y: 413, distance: 145.6
click at [208, 413] on div "Cliff Period The initial waiting period before the first set of shares vests. T…" at bounding box center [367, 407] width 620 height 33
click at [233, 413] on input "12" at bounding box center [448, 411] width 457 height 24
type input "1"
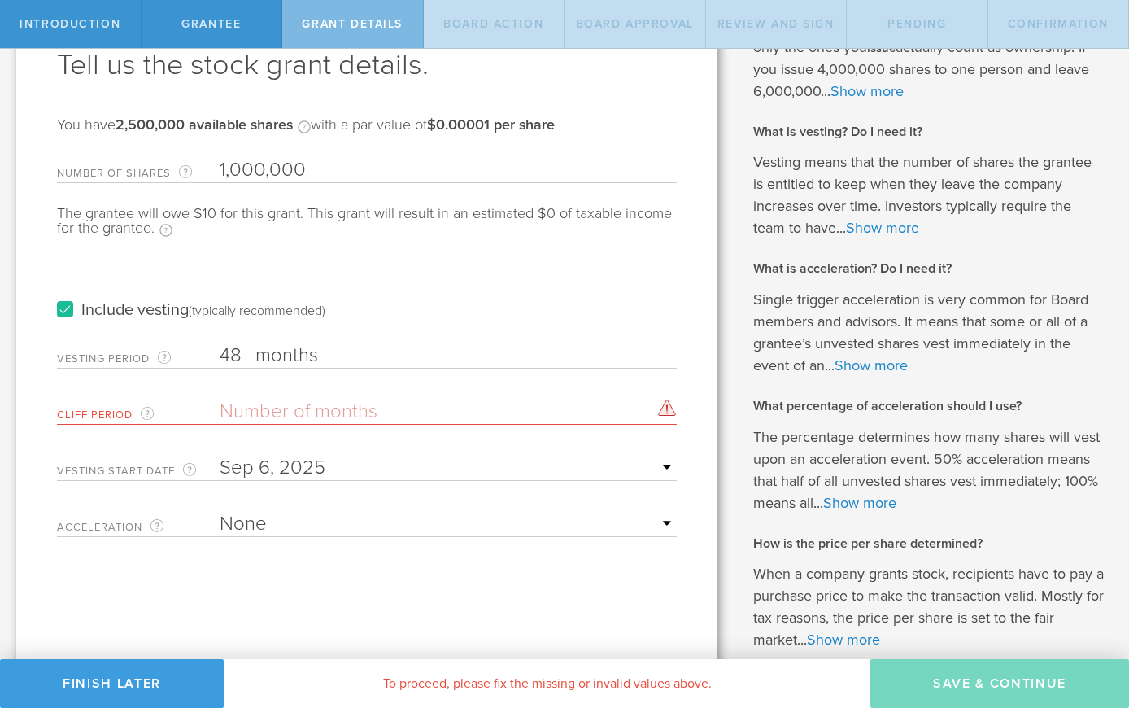
type input "0"
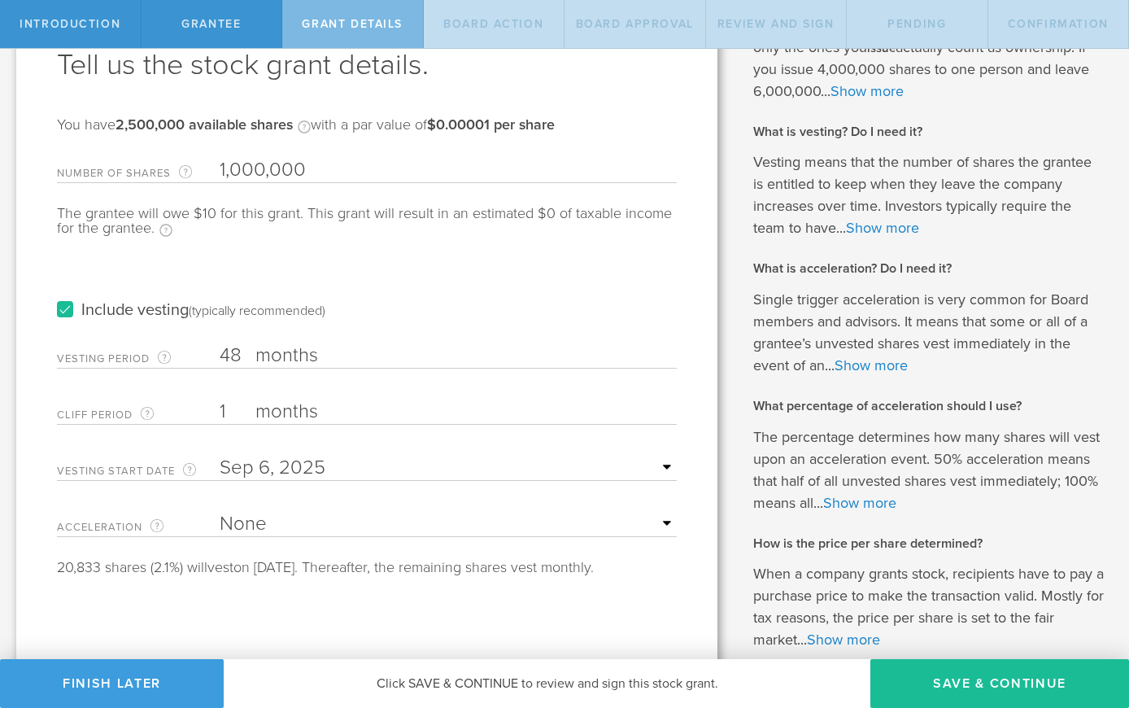
type input "1"
click at [659, 469] on input "text" at bounding box center [448, 467] width 457 height 24
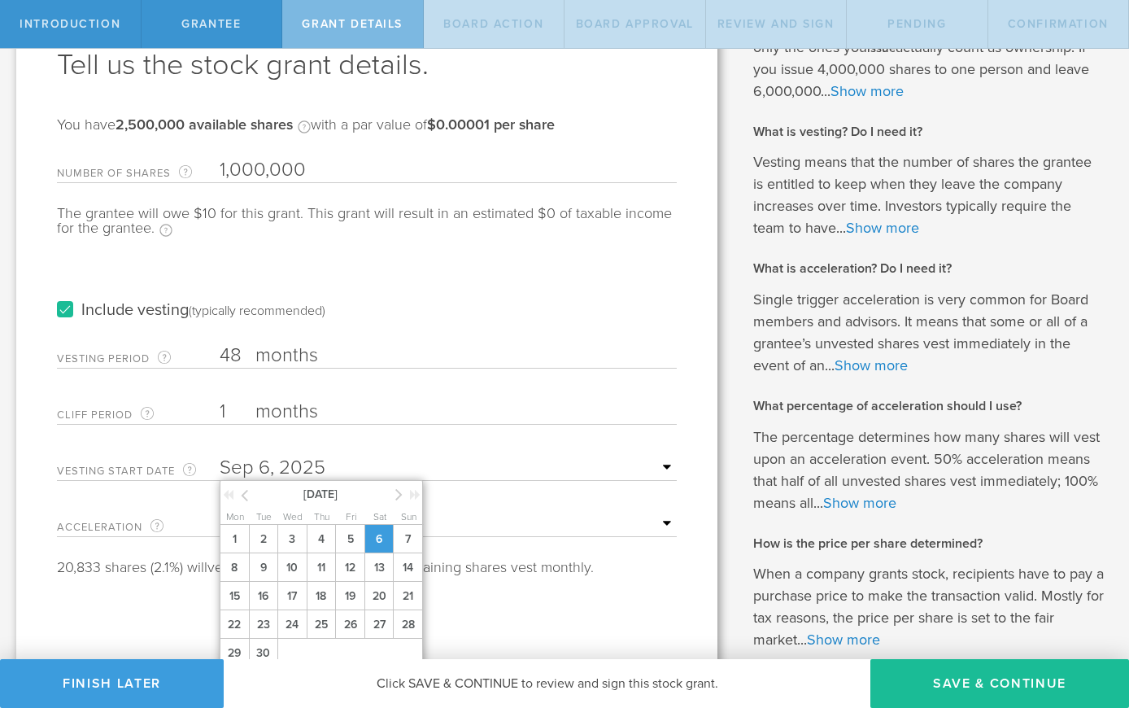
click at [381, 553] on span "6" at bounding box center [378, 539] width 29 height 28
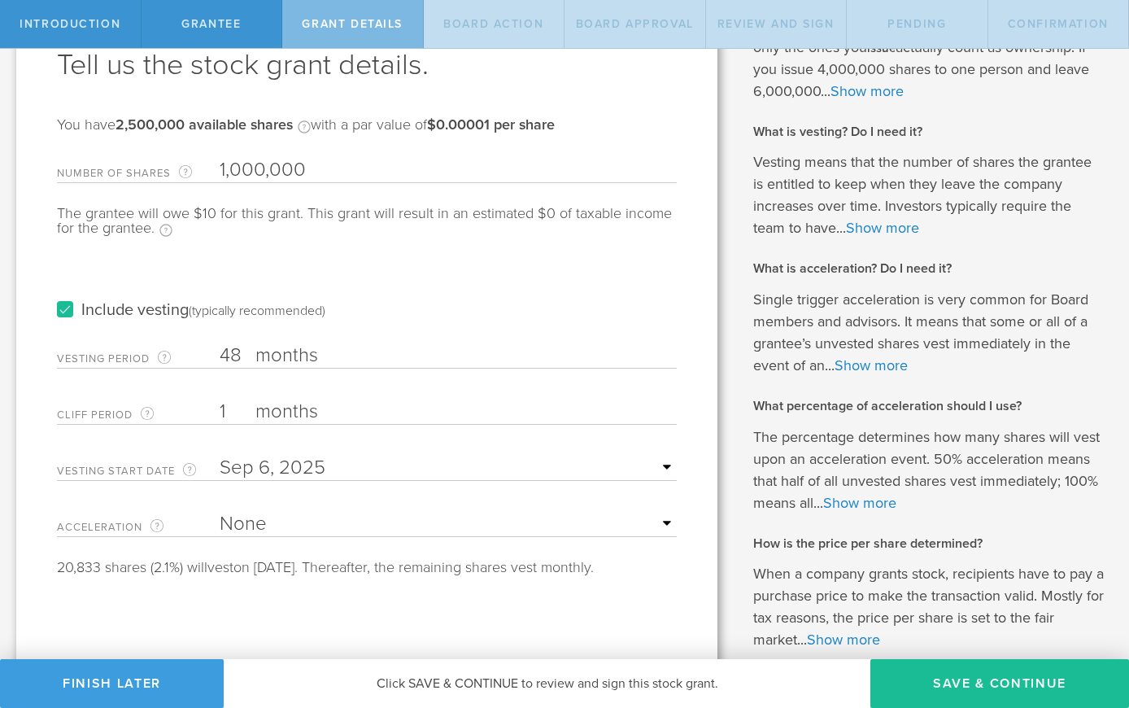
click at [317, 573] on div "20,833 shares (2.1%) will vest on [DATE]. Thereafter, the remaining shares vest…" at bounding box center [367, 567] width 620 height 15
click at [320, 475] on input "text" at bounding box center [448, 467] width 457 height 24
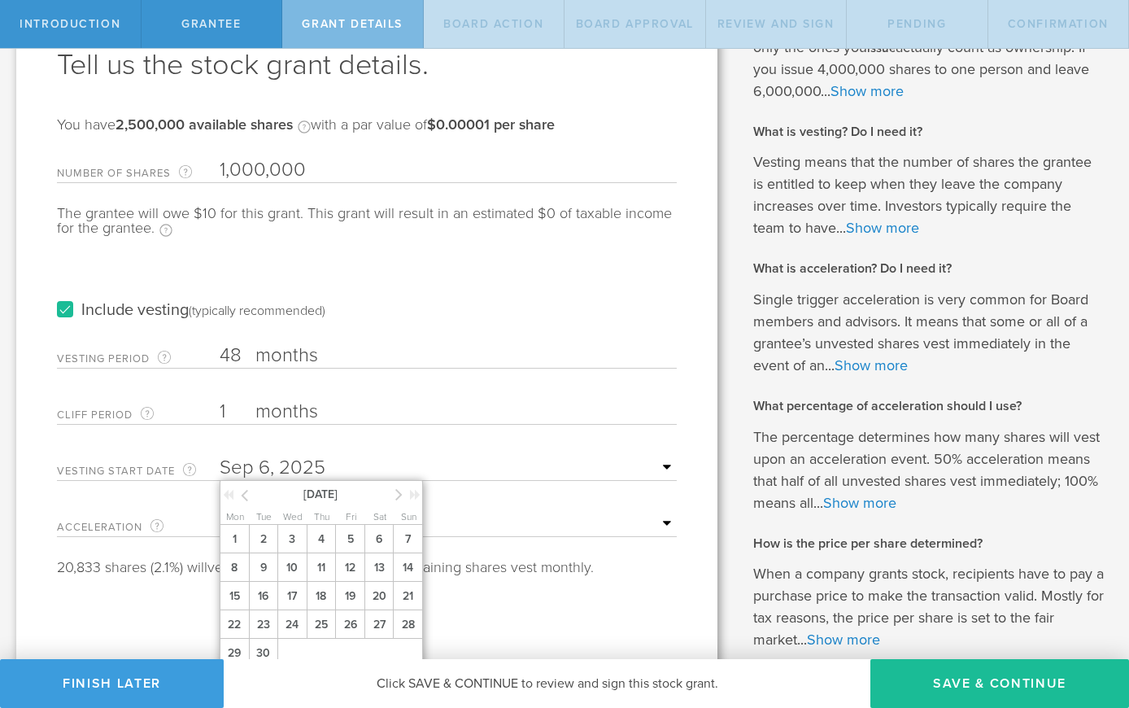
click at [326, 469] on input "text" at bounding box center [448, 467] width 457 height 24
click at [376, 553] on span "6" at bounding box center [378, 539] width 29 height 28
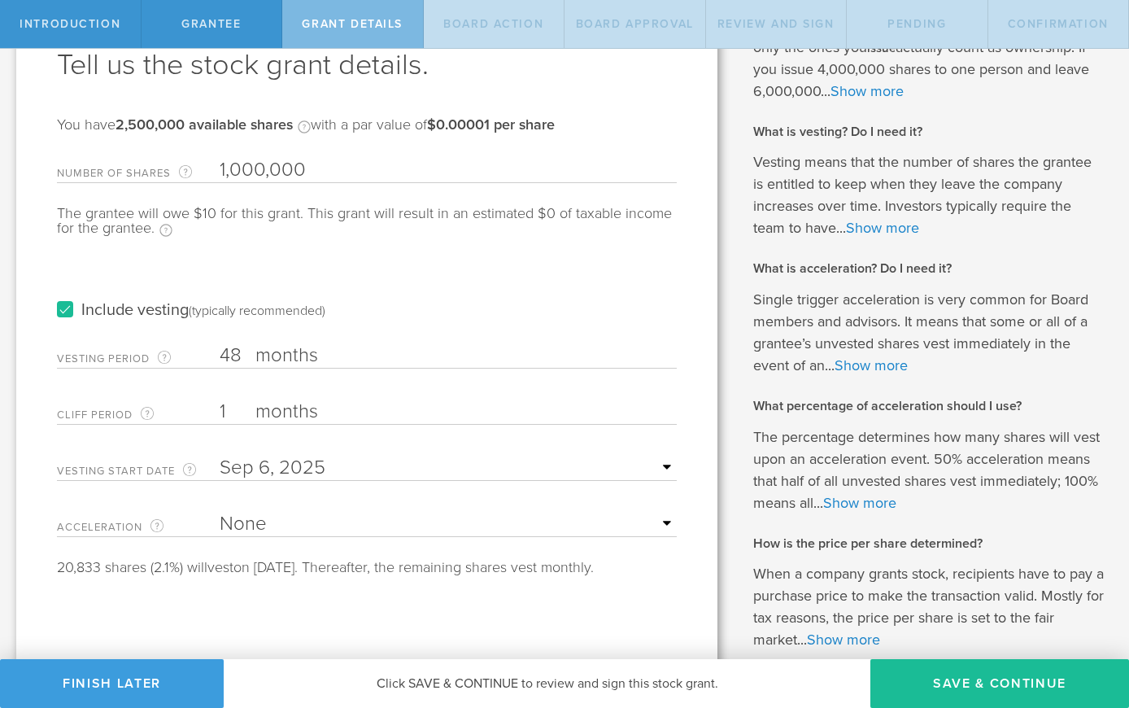
select select "double"
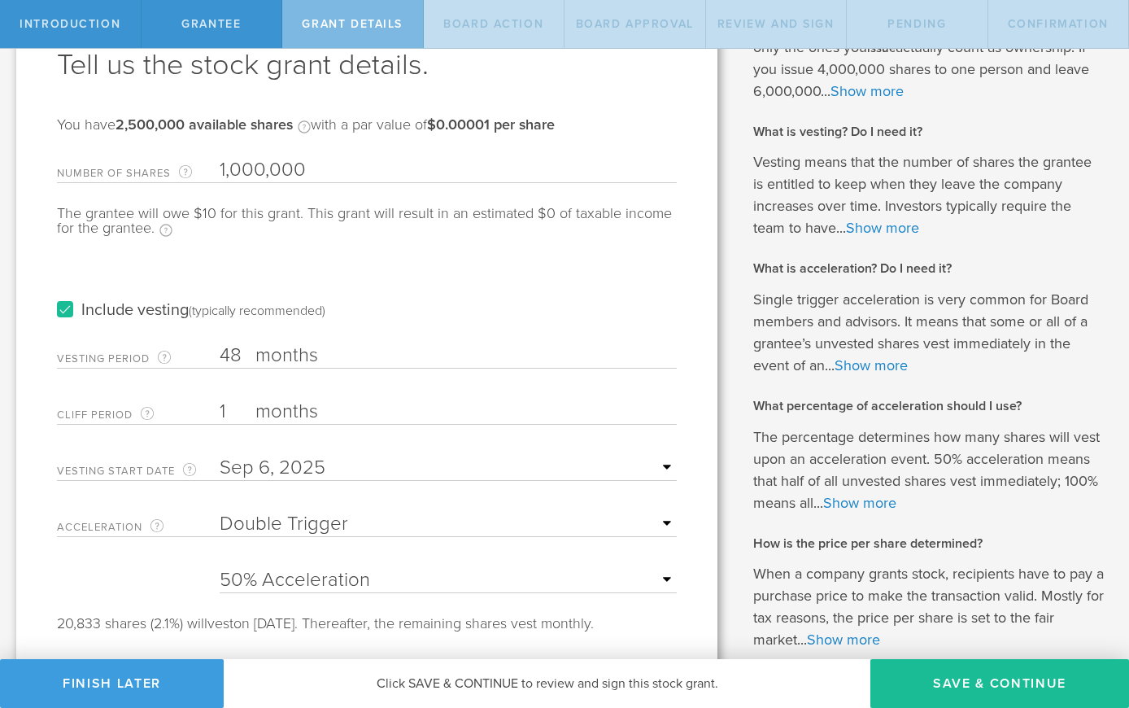
scroll to position [186, 0]
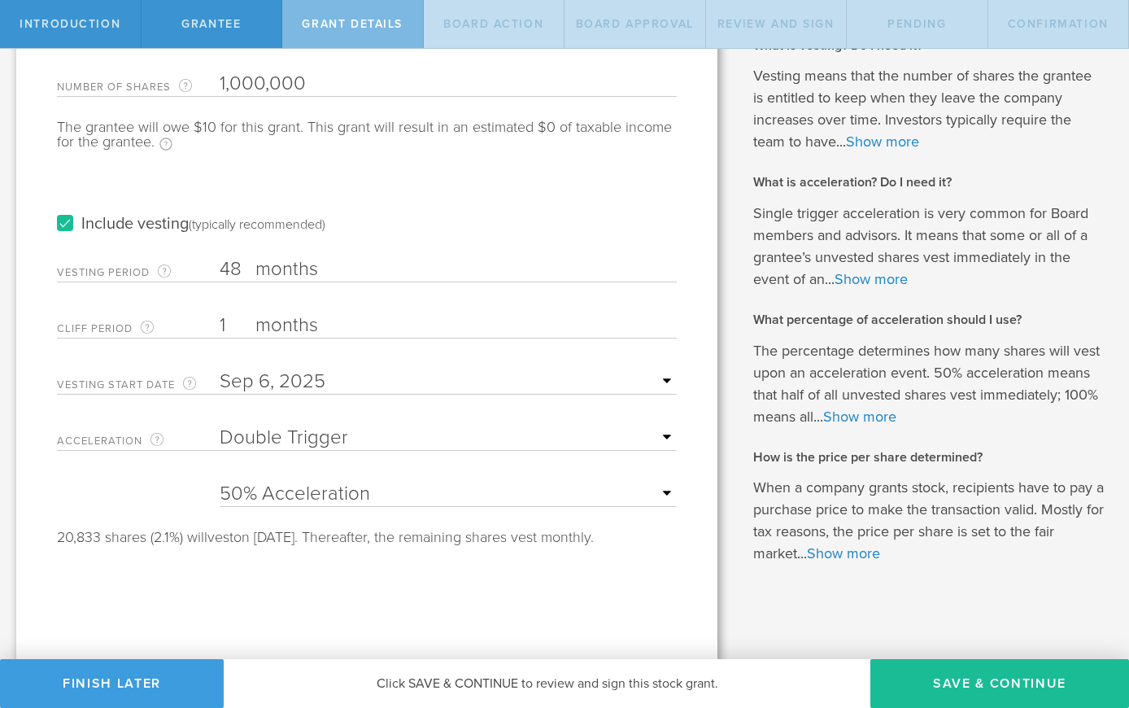
select select "100"
click at [282, 578] on div "Tell us the stock grant details. You have 2,500,000 available shares Available …" at bounding box center [366, 270] width 701 height 782
click at [229, 329] on input "1" at bounding box center [448, 325] width 457 height 24
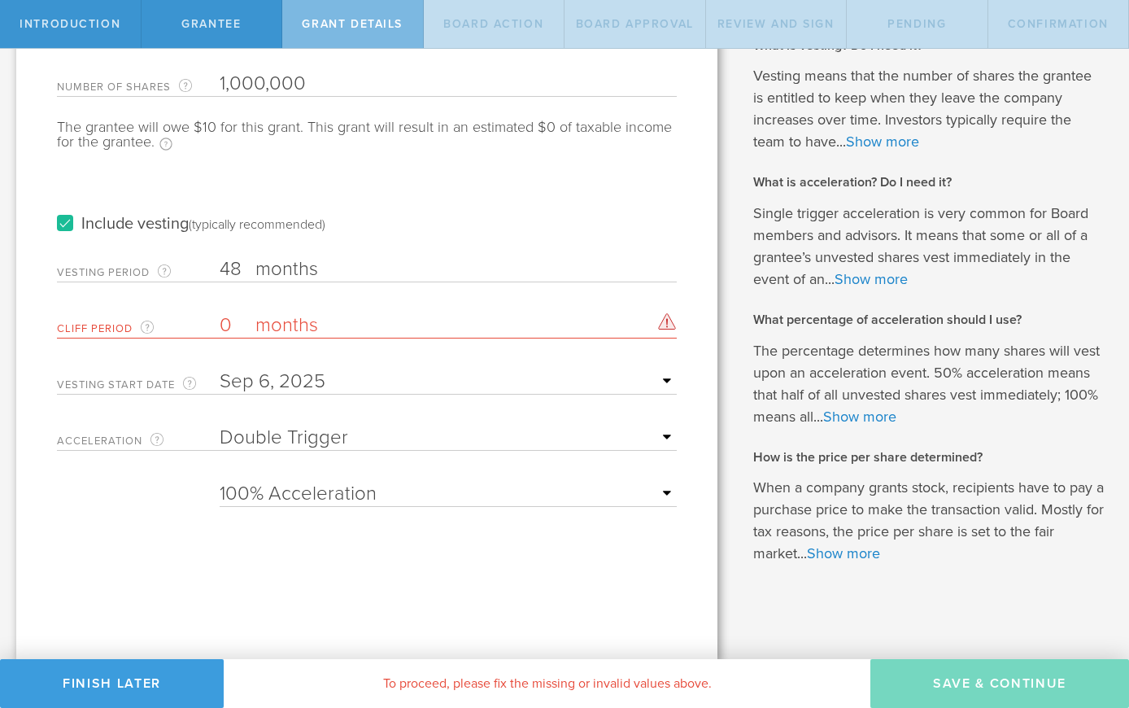
type input "0"
click at [344, 272] on label "months" at bounding box center [336, 271] width 163 height 28
click at [344, 272] on input "48" at bounding box center [448, 269] width 457 height 24
click at [241, 265] on input "48" at bounding box center [448, 269] width 457 height 24
type input "4"
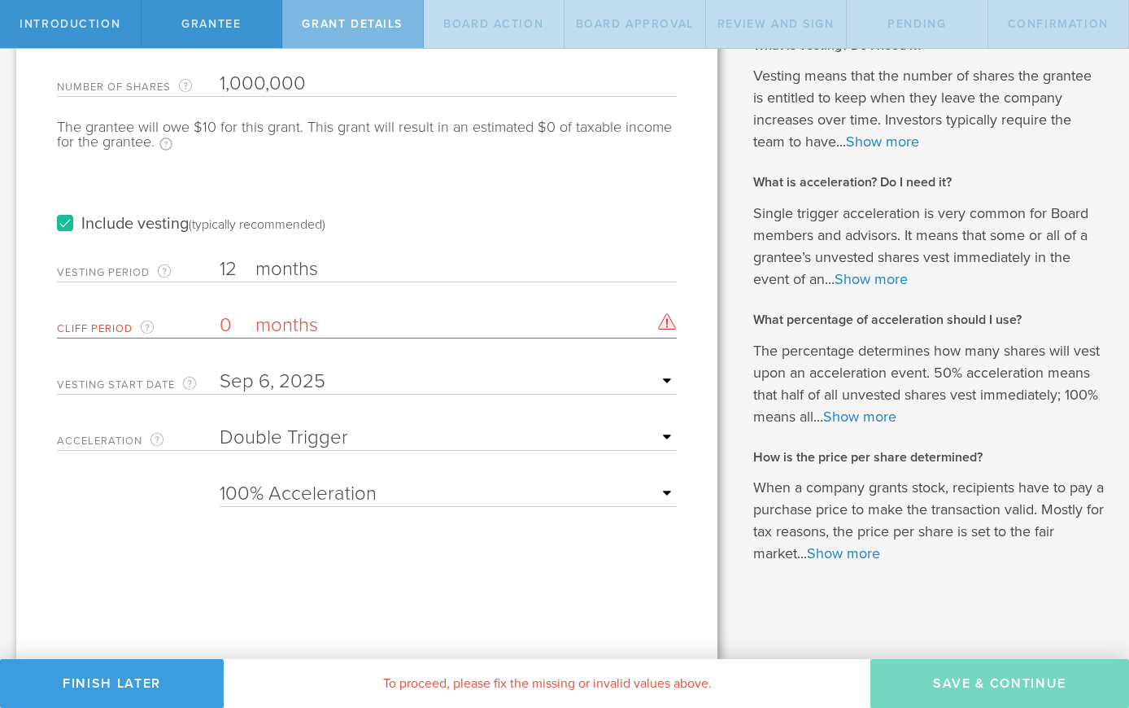
type input "12"
click at [373, 234] on div "Include vesting (typically recommended)" at bounding box center [367, 208] width 620 height 82
click at [229, 322] on input "0" at bounding box center [448, 325] width 457 height 24
type input "1"
type input "0"
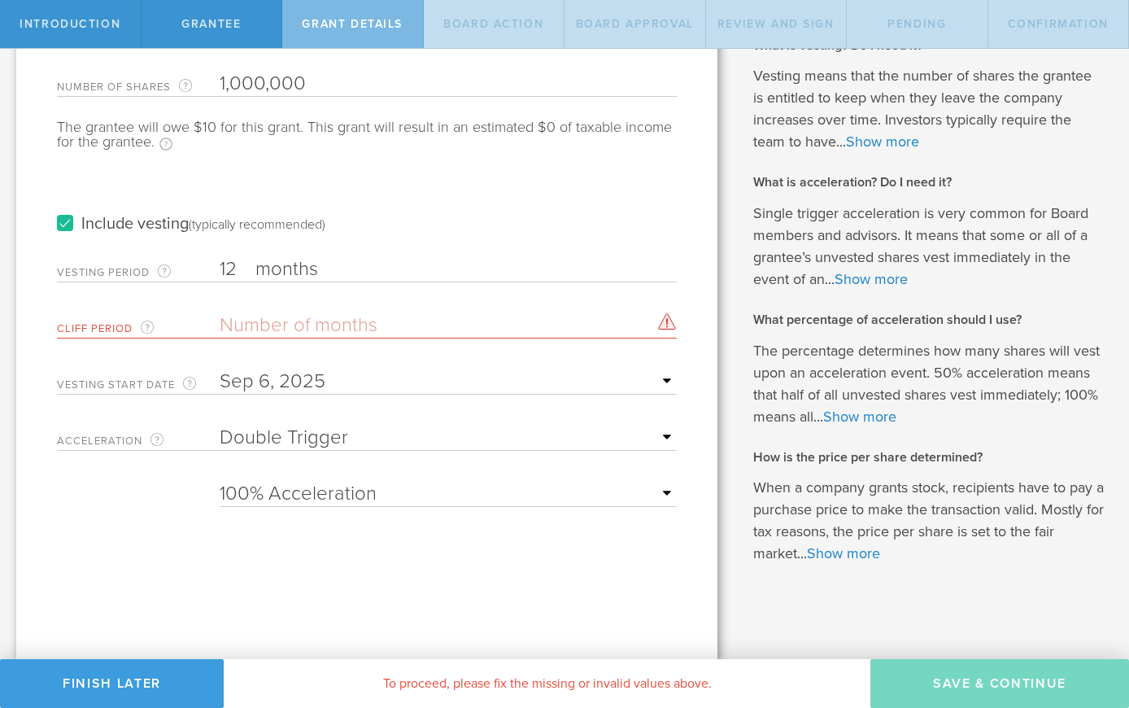
type input "1"
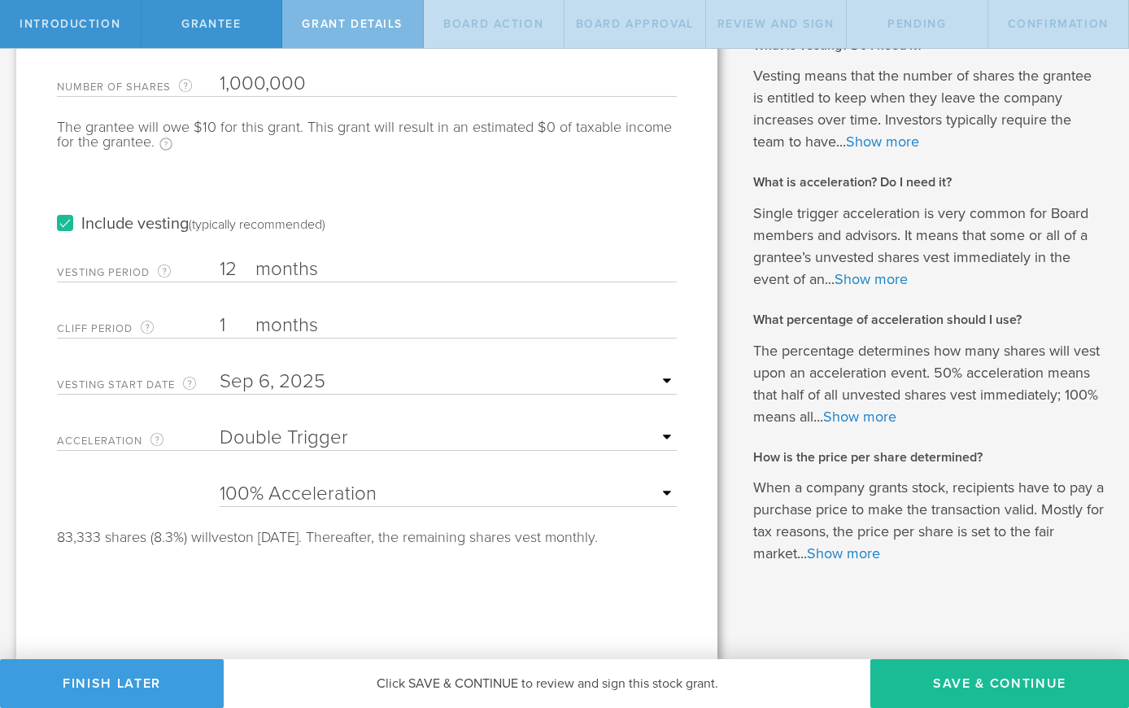
click at [394, 577] on div "Tell us the stock grant details. You have 2,500,000 available shares Available …" at bounding box center [366, 270] width 701 height 782
click at [1026, 680] on button "Save & Continue" at bounding box center [999, 683] width 259 height 49
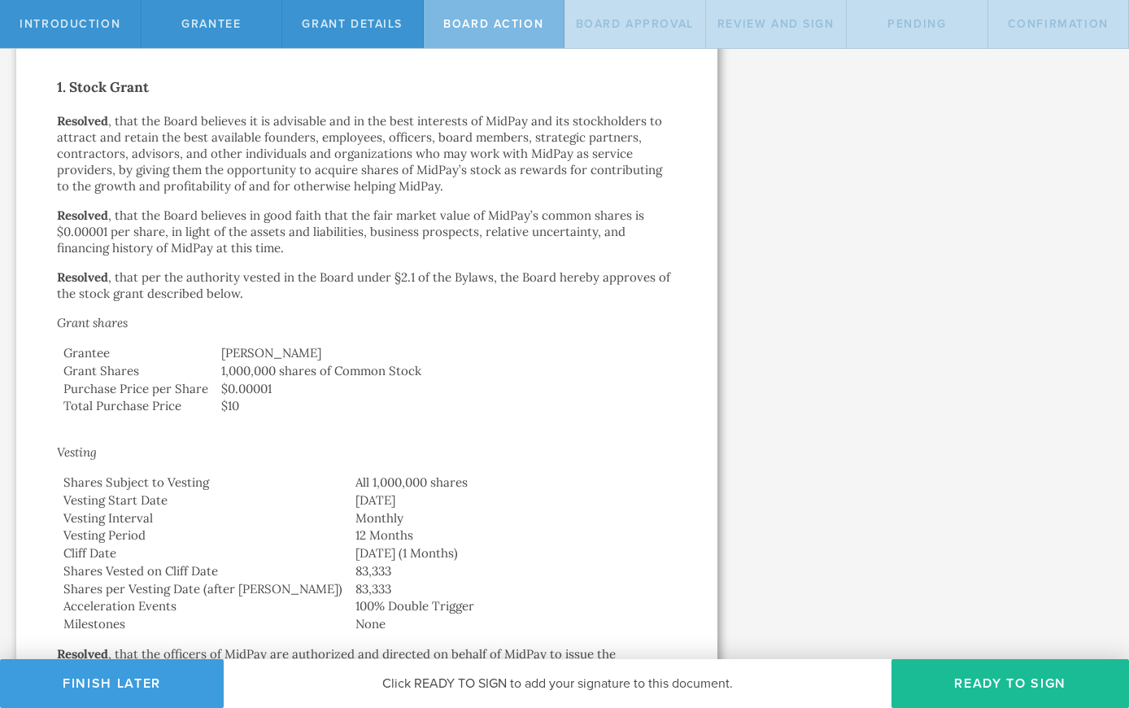
scroll to position [0, 0]
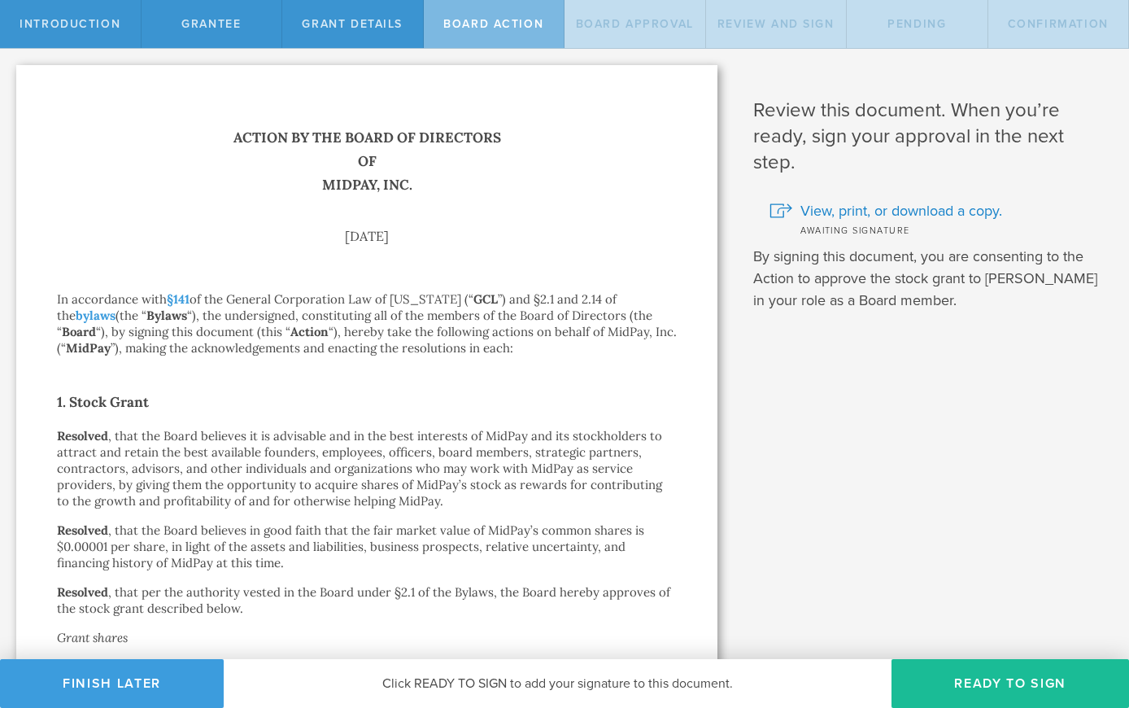
click at [506, 47] on div "Board Action" at bounding box center [495, 24] width 142 height 48
click at [370, 26] on span "Grant Details" at bounding box center [352, 24] width 101 height 14
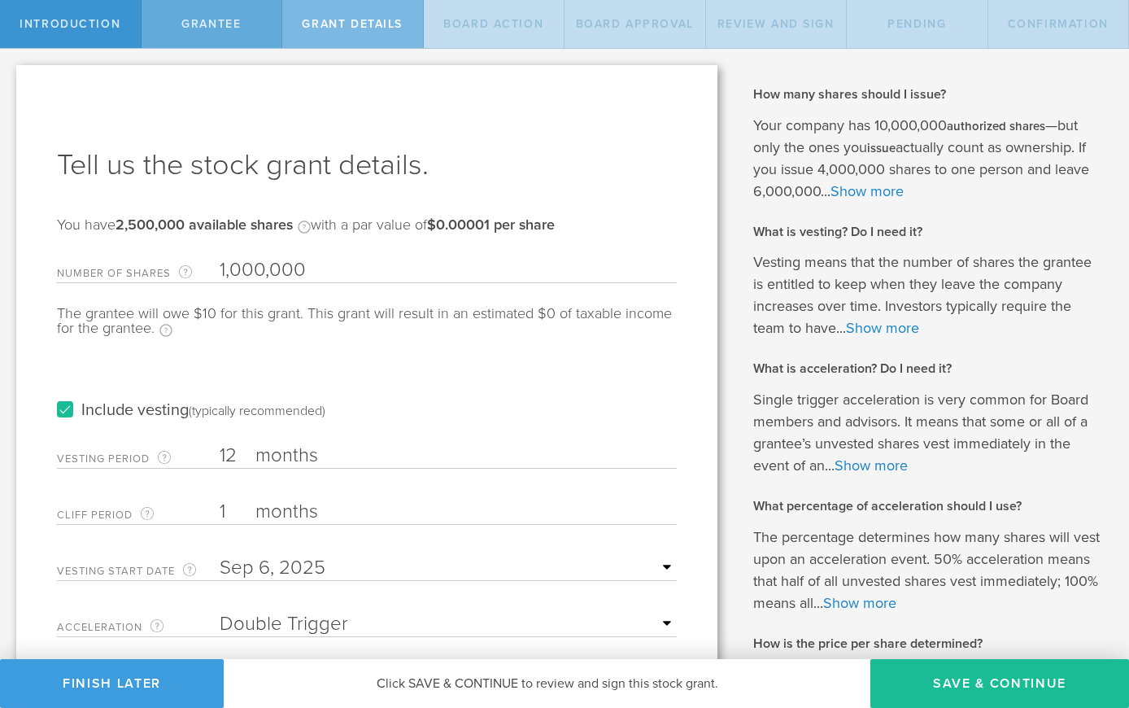
click at [238, 36] on div "Grantee" at bounding box center [213, 24] width 142 height 48
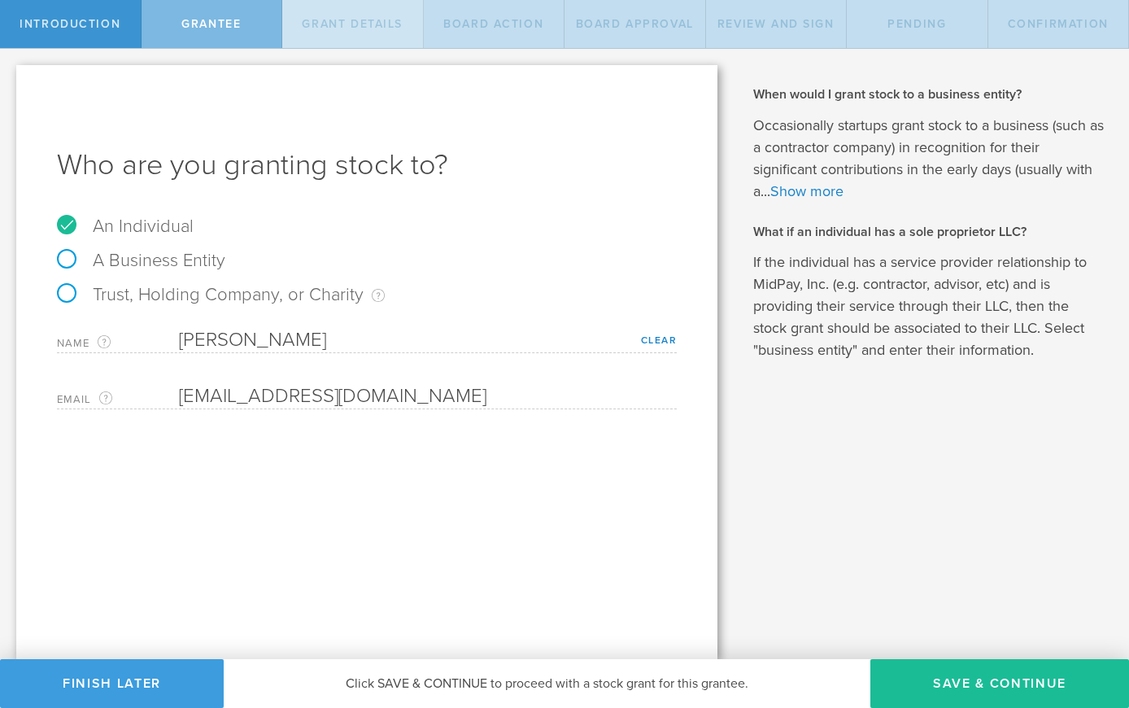
click at [342, 20] on span "Grant Details" at bounding box center [352, 24] width 101 height 14
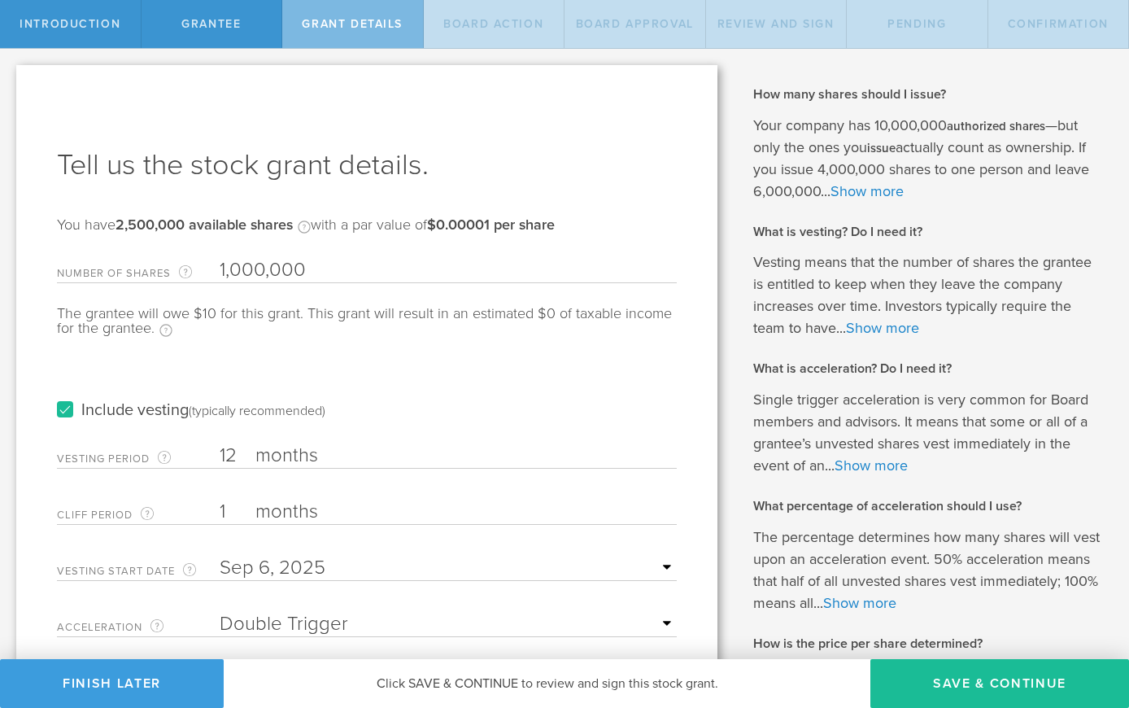
scroll to position [186, 0]
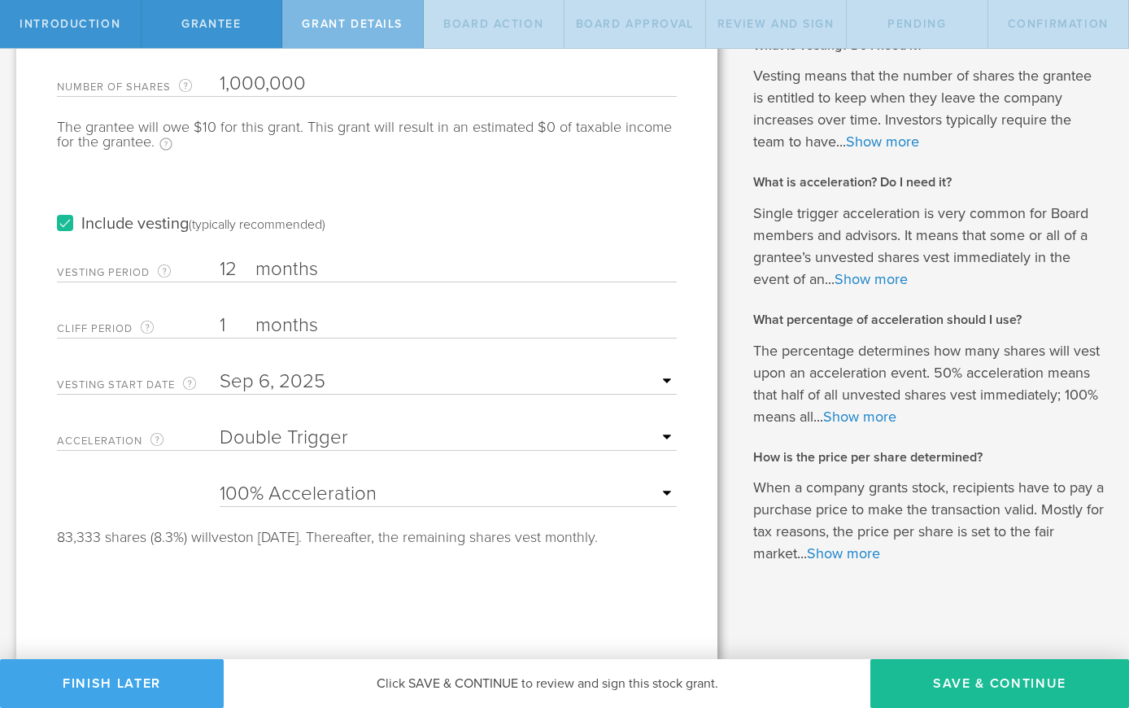
click at [163, 680] on button "Finish Later" at bounding box center [112, 683] width 224 height 49
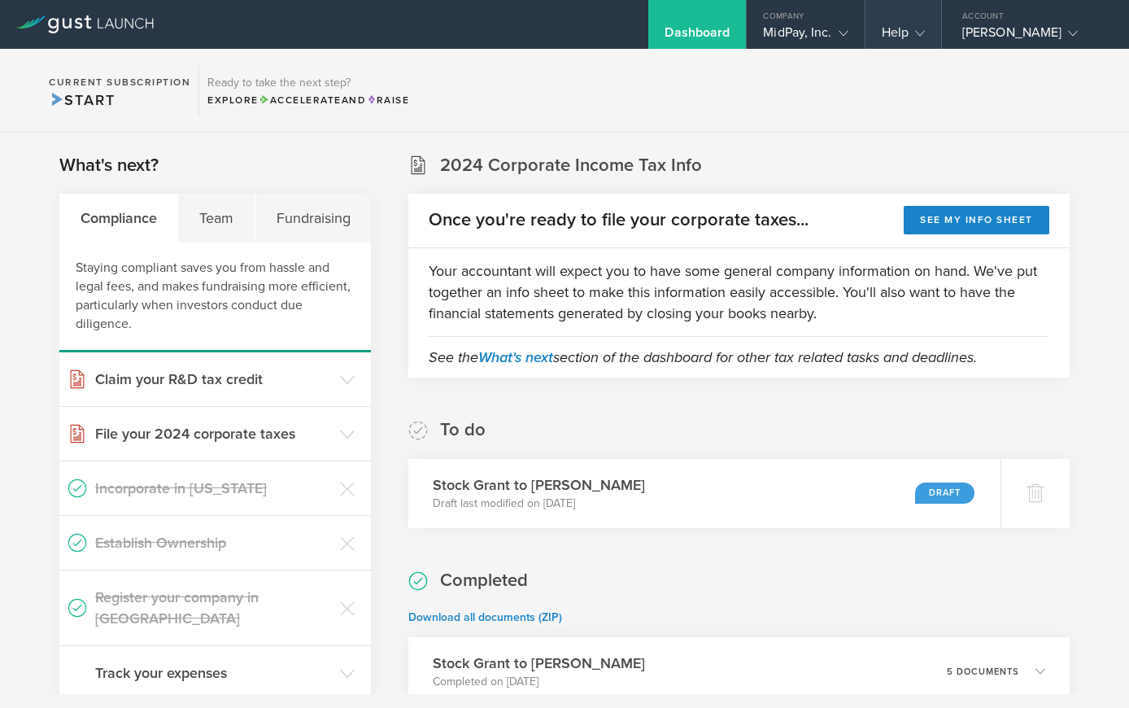
click at [916, 30] on icon at bounding box center [920, 33] width 10 height 10
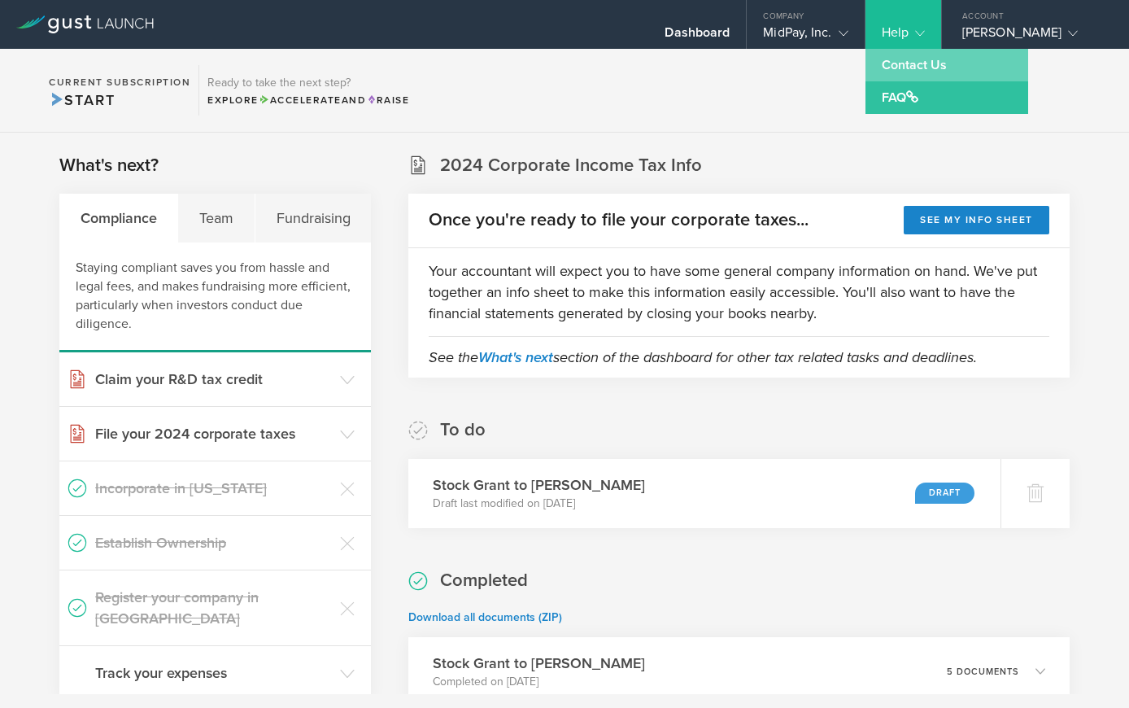
click at [935, 63] on link "Contact Us" at bounding box center [946, 65] width 163 height 33
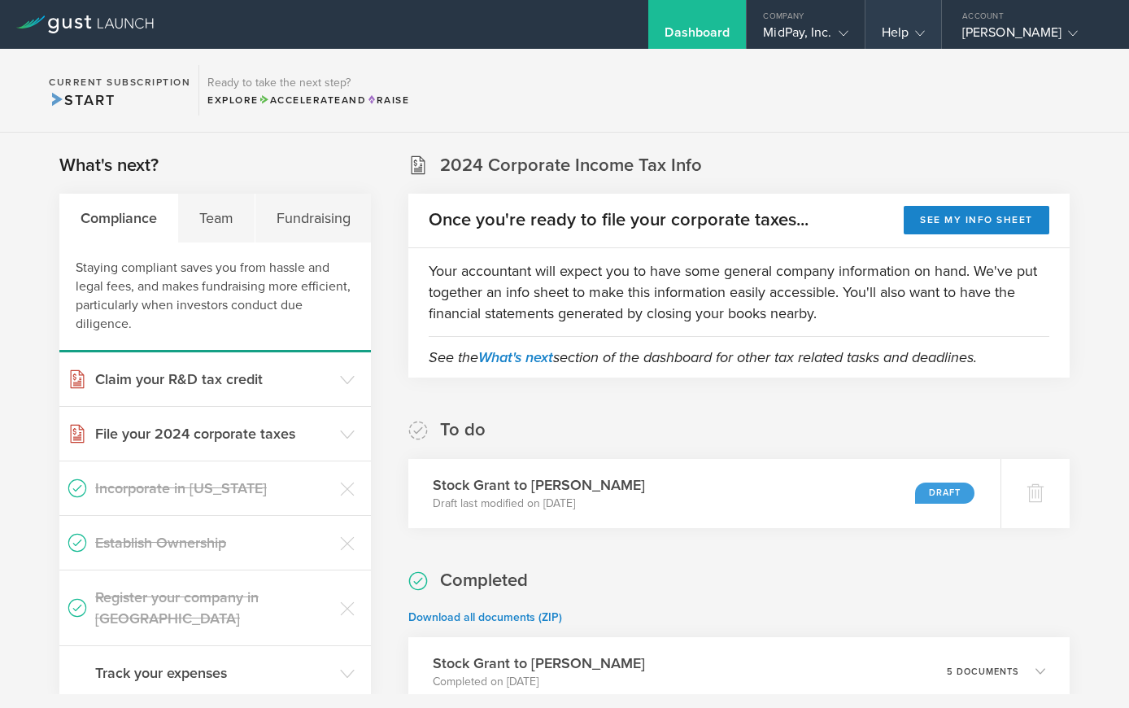
click at [907, 38] on div "Help" at bounding box center [903, 36] width 43 height 24
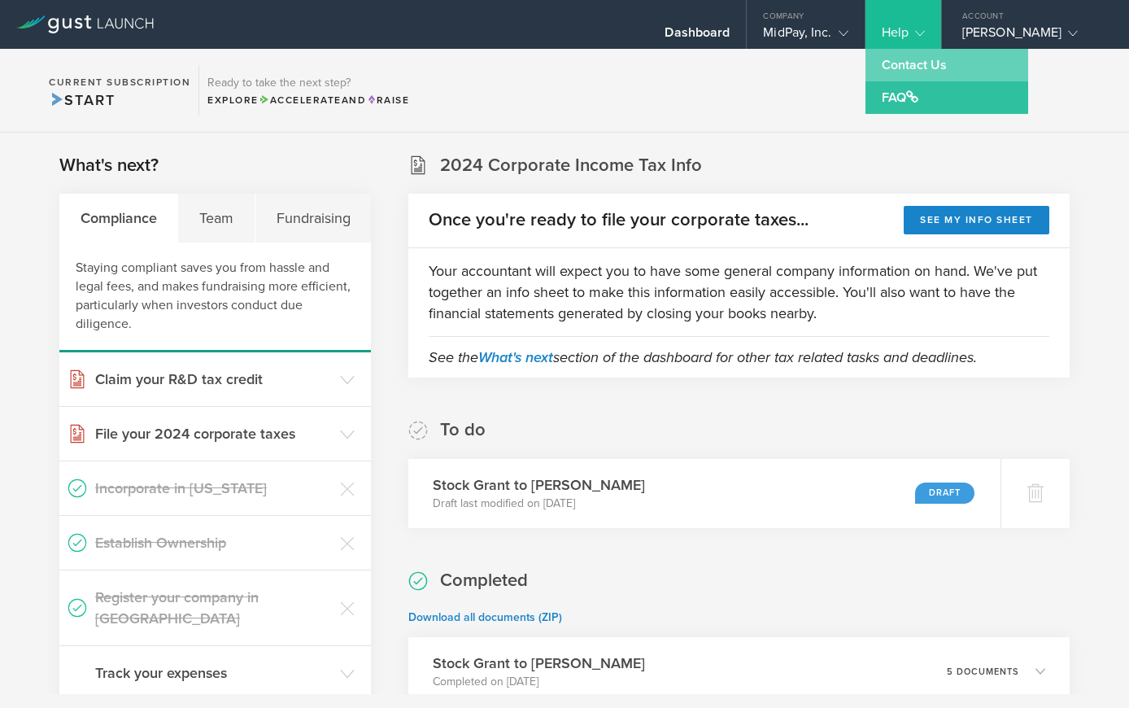
click at [904, 71] on link "Contact Us" at bounding box center [946, 65] width 163 height 33
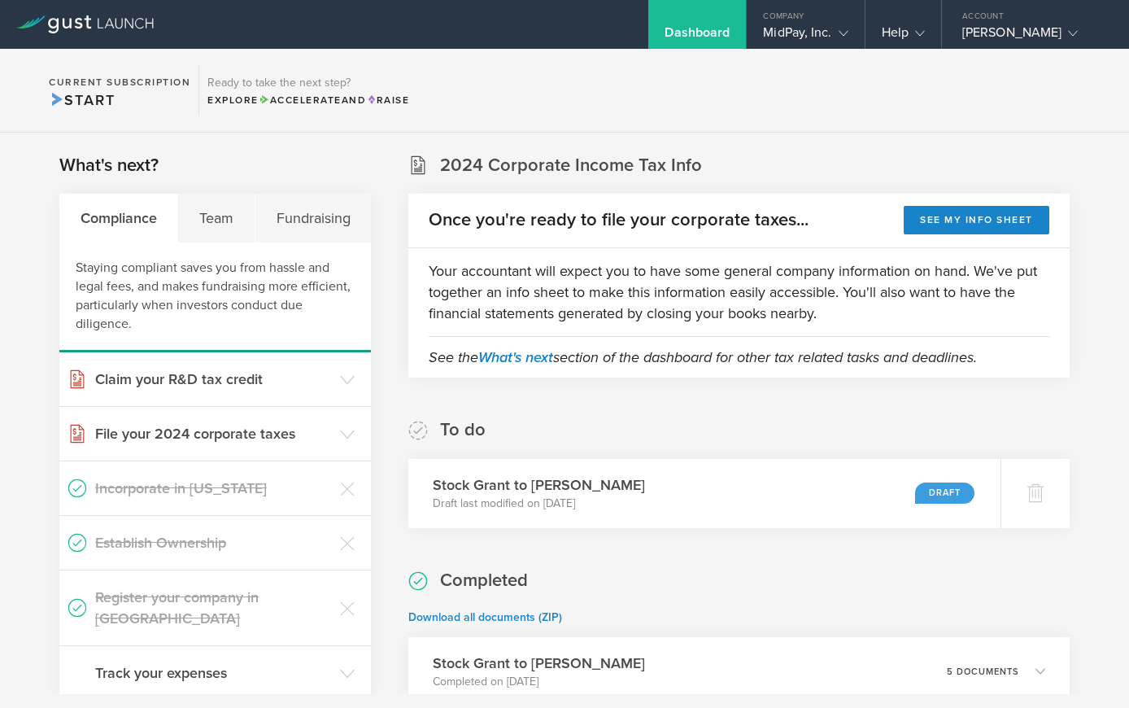
click at [704, 31] on div "Dashboard" at bounding box center [697, 36] width 65 height 24
click at [935, 41] on div "Help" at bounding box center [903, 24] width 76 height 49
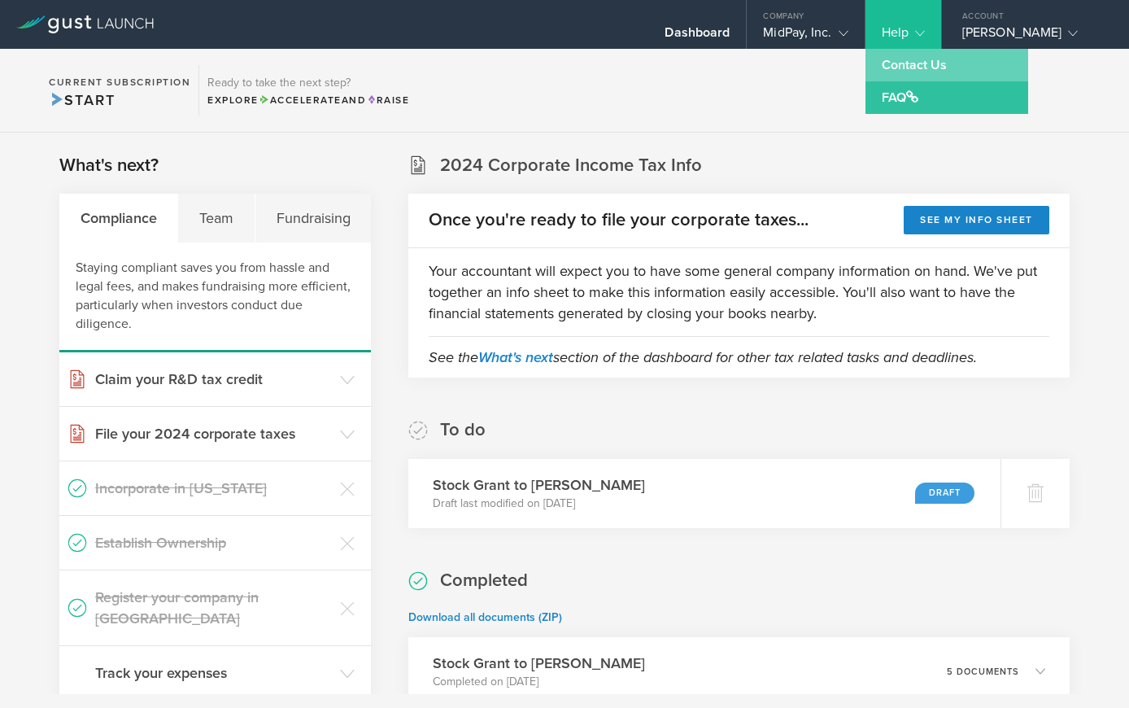
click at [926, 64] on link "Contact Us" at bounding box center [946, 65] width 163 height 33
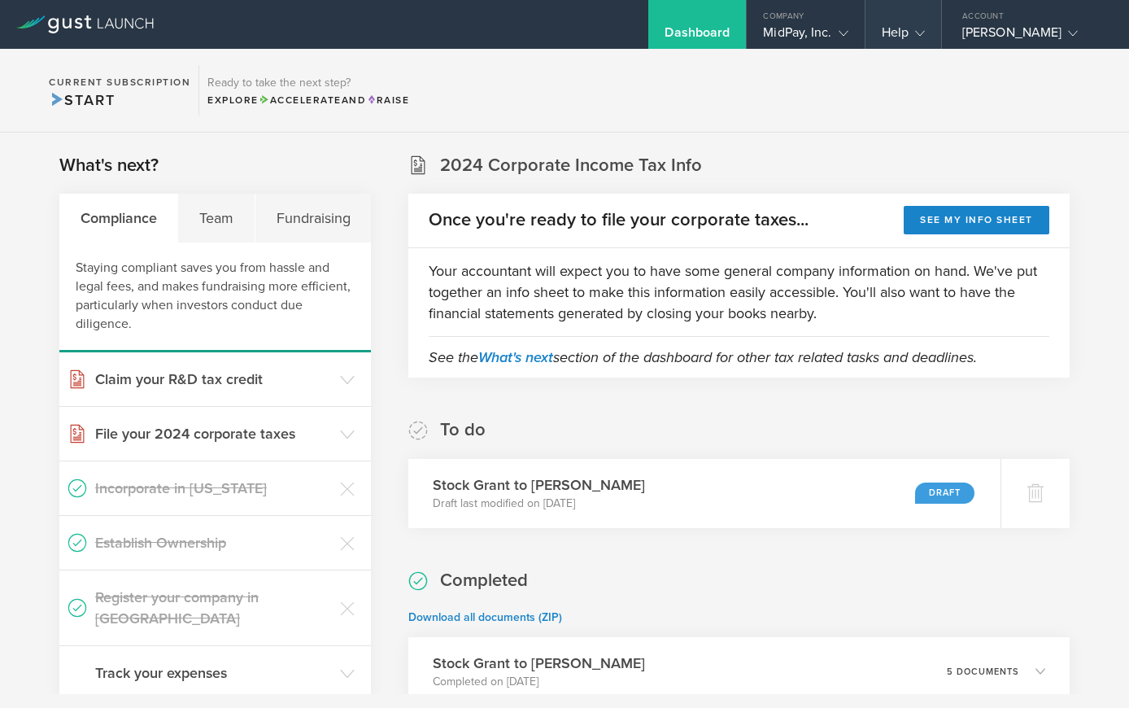
click at [891, 30] on div "Help" at bounding box center [903, 36] width 43 height 24
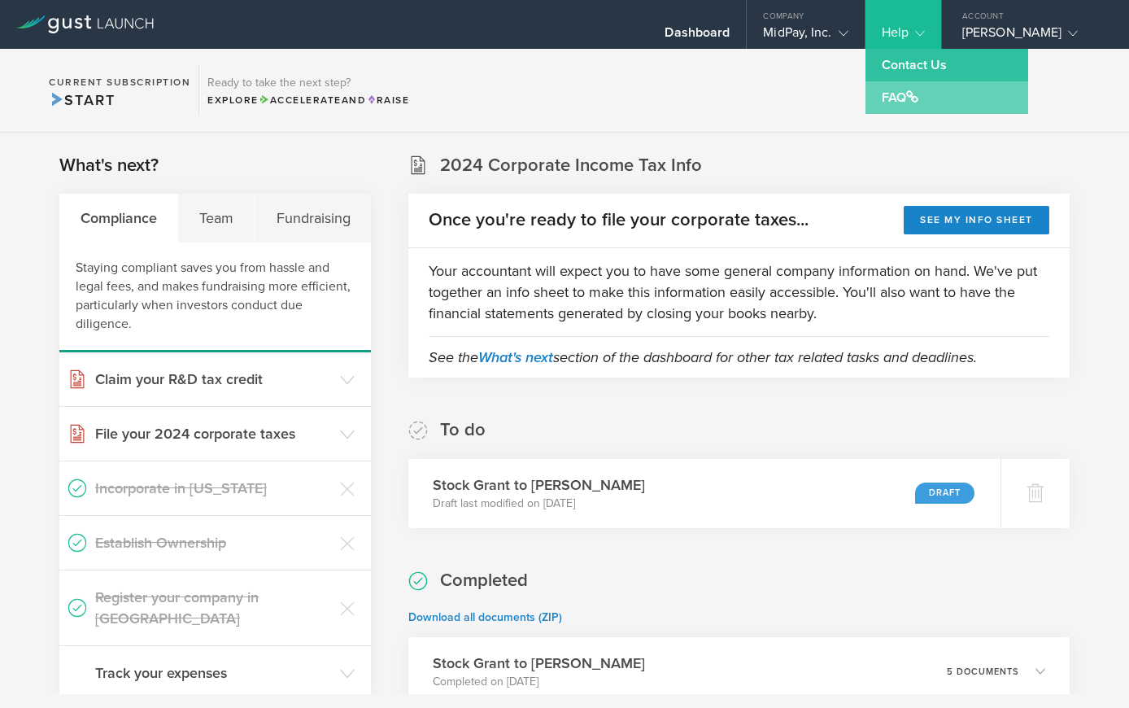
click at [909, 103] on link "FAQ" at bounding box center [946, 97] width 163 height 33
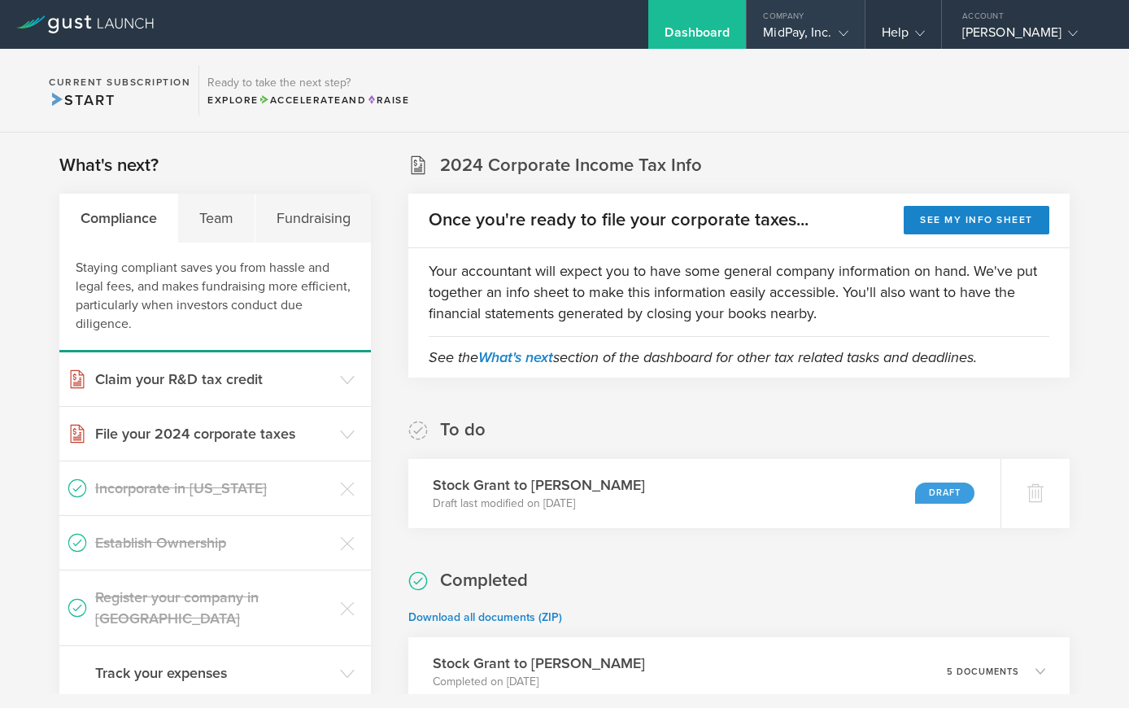
click at [797, 35] on div "MidPay, Inc." at bounding box center [805, 36] width 85 height 24
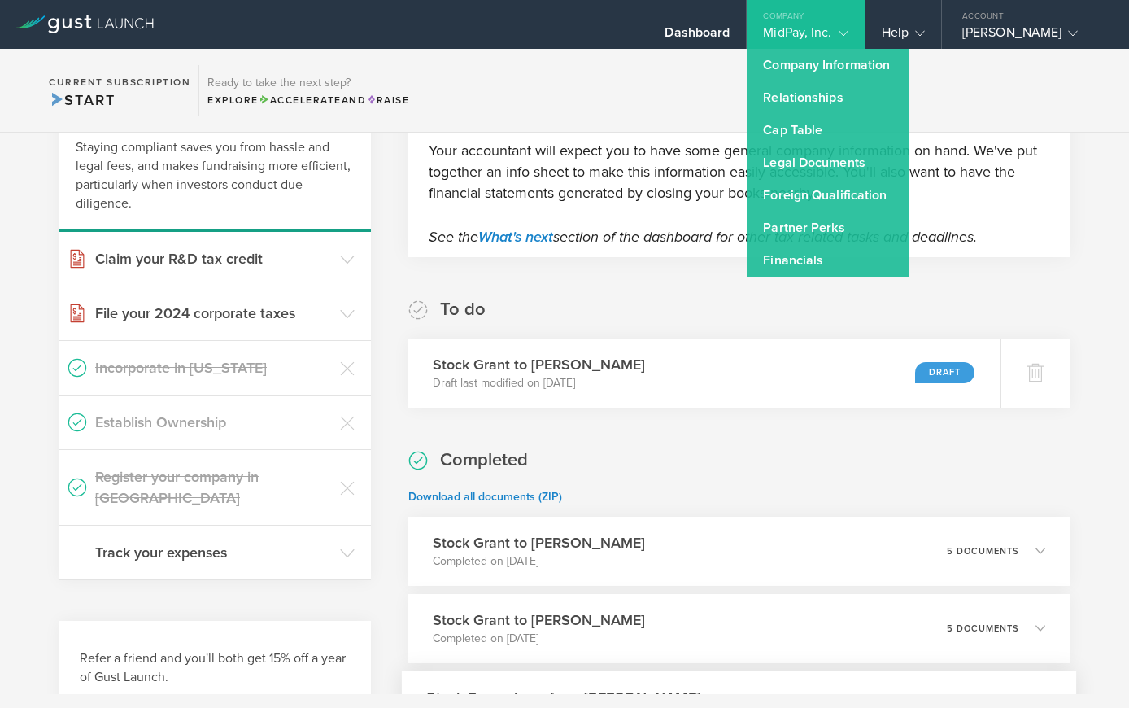
scroll to position [30, 0]
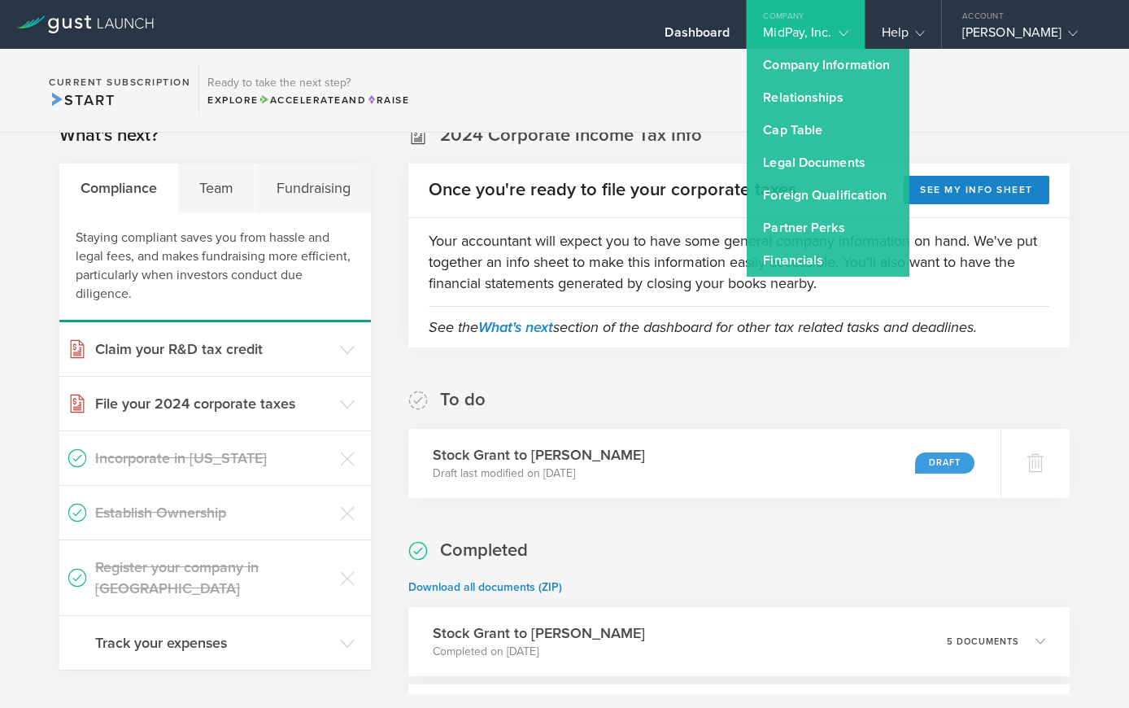
click at [628, 392] on div "To do Stock Grant to Bibhu Bhatta Draft last modified on Sep 6, 2025 Draft" at bounding box center [738, 443] width 661 height 110
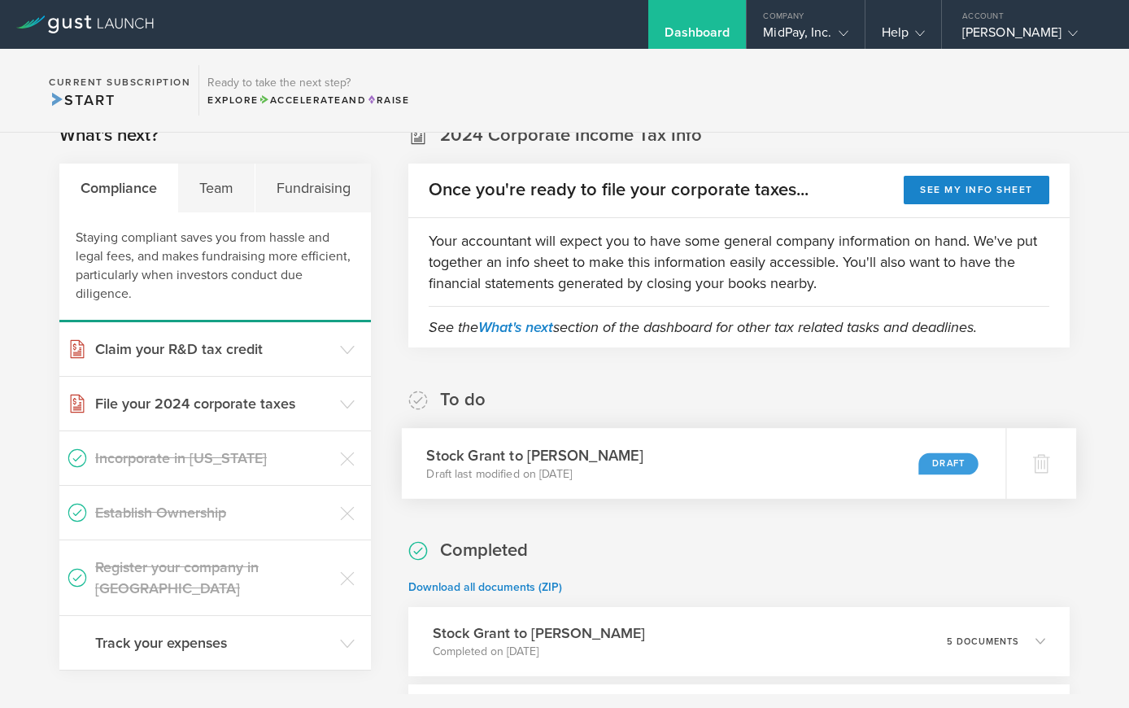
click at [592, 461] on h3 "Stock Grant to [PERSON_NAME]" at bounding box center [535, 455] width 216 height 22
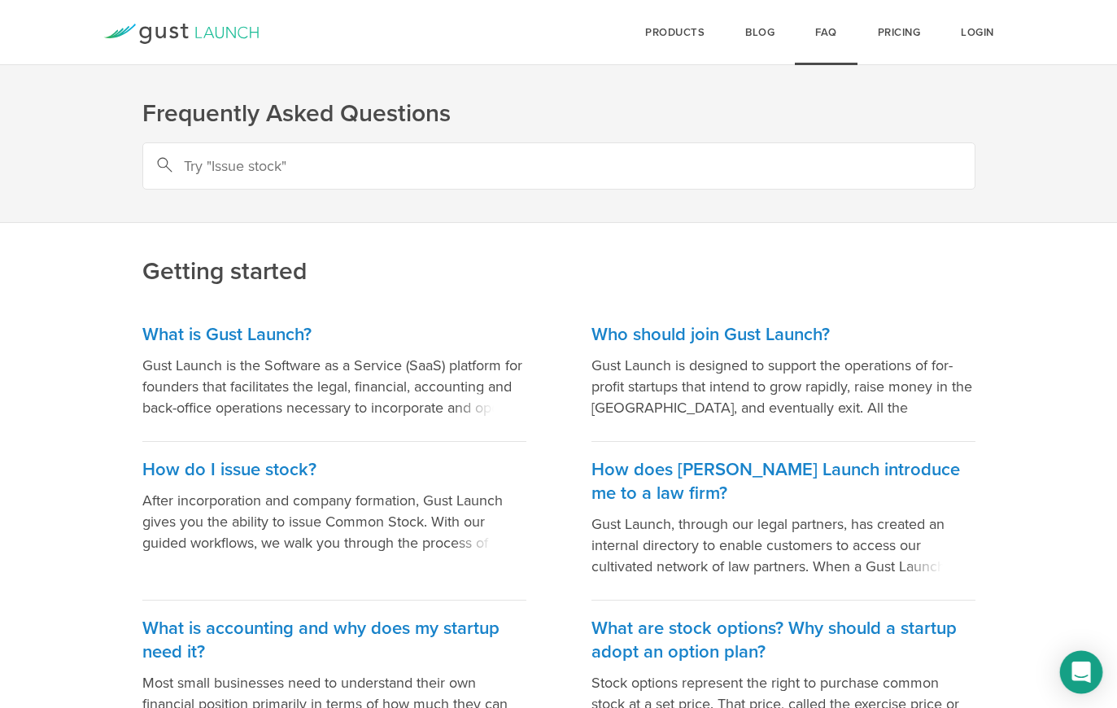
click at [1092, 664] on div "Open Intercom Messenger" at bounding box center [1081, 672] width 43 height 43
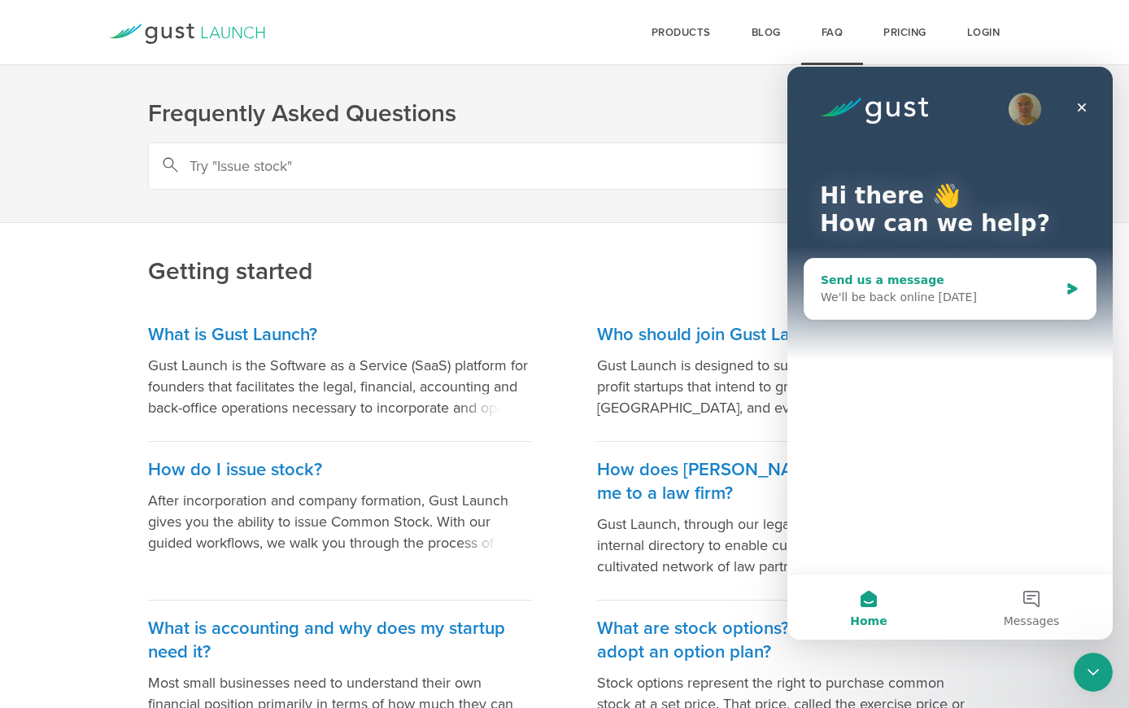
click at [924, 294] on div "We'll be back online on Monday" at bounding box center [940, 297] width 238 height 17
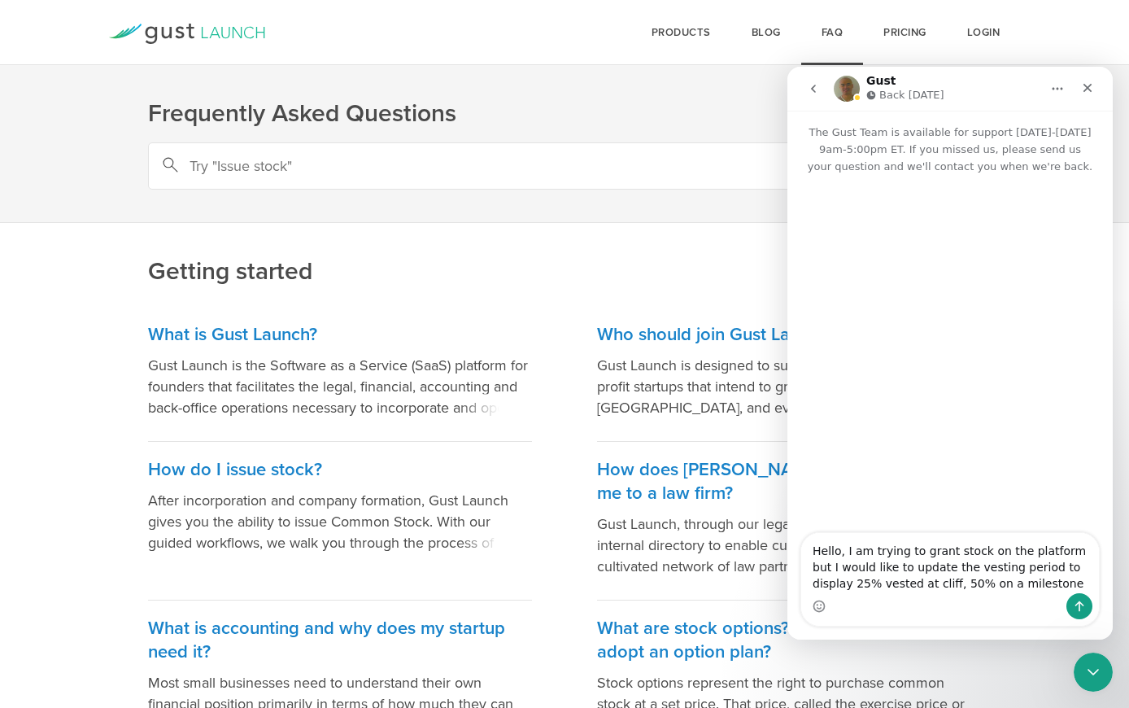
click at [970, 584] on textarea "Hello, I am trying to grant stock on the platform but I would like to update th…" at bounding box center [950, 563] width 298 height 60
click at [1063, 582] on textarea "Hello, I am trying to grant stock on the platform but I would like to update th…" at bounding box center [950, 554] width 298 height 76
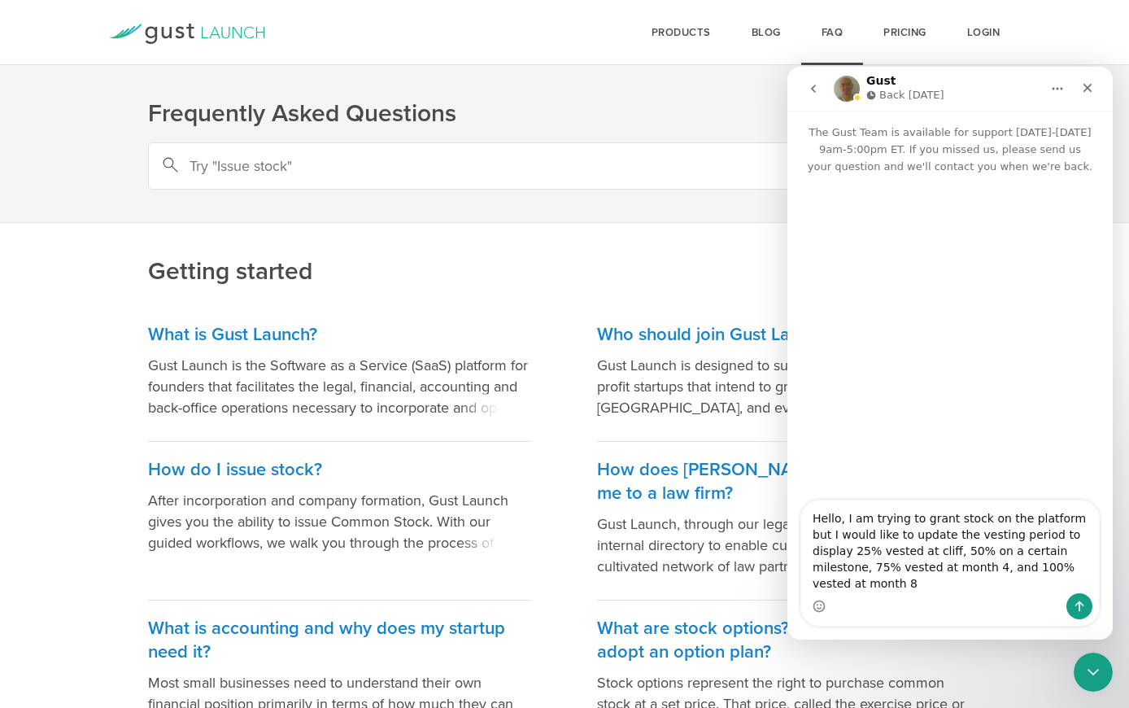
click at [883, 582] on textarea "Hello, I am trying to grant stock on the platform but I would like to update th…" at bounding box center [950, 546] width 298 height 93
drag, startPoint x: 906, startPoint y: 584, endPoint x: 913, endPoint y: 591, distance: 10.4
click at [907, 584] on textarea "Hello, I am trying to grant stock on the platform but I would like to update th…" at bounding box center [950, 546] width 298 height 93
click at [911, 582] on textarea "Hello, I am trying to grant stock on the platform but I would like to update th…" at bounding box center [950, 546] width 298 height 93
type textarea "Hello, I am trying to grant stock on the platform but I would like to update th…"
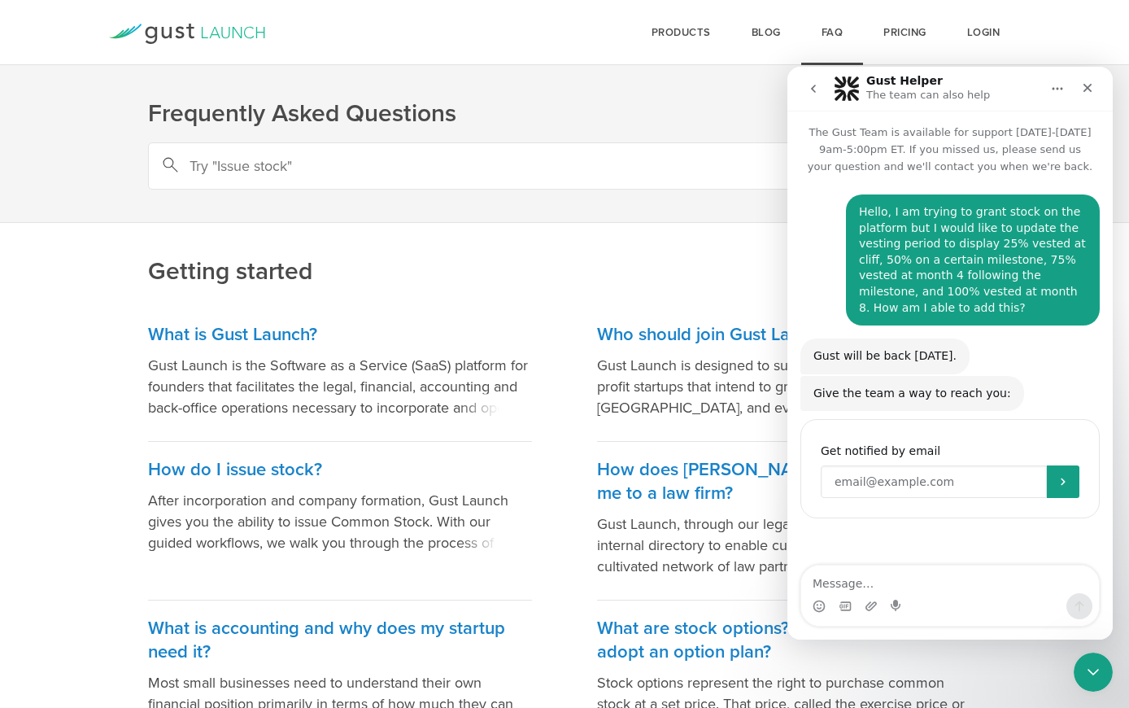
click at [861, 477] on input "Enter your email" at bounding box center [934, 481] width 226 height 33
type input "p"
type input "rolando@midpay.ai"
click at [1085, 84] on icon "Close" at bounding box center [1087, 87] width 13 height 13
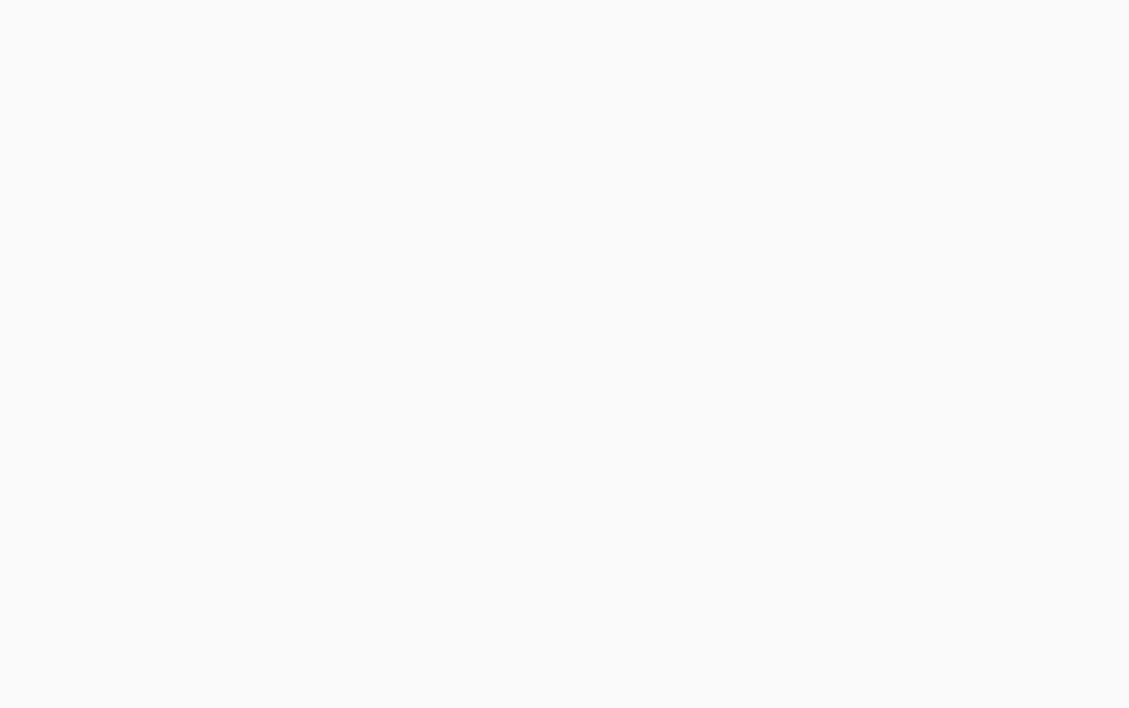
select select "double"
select select "100"
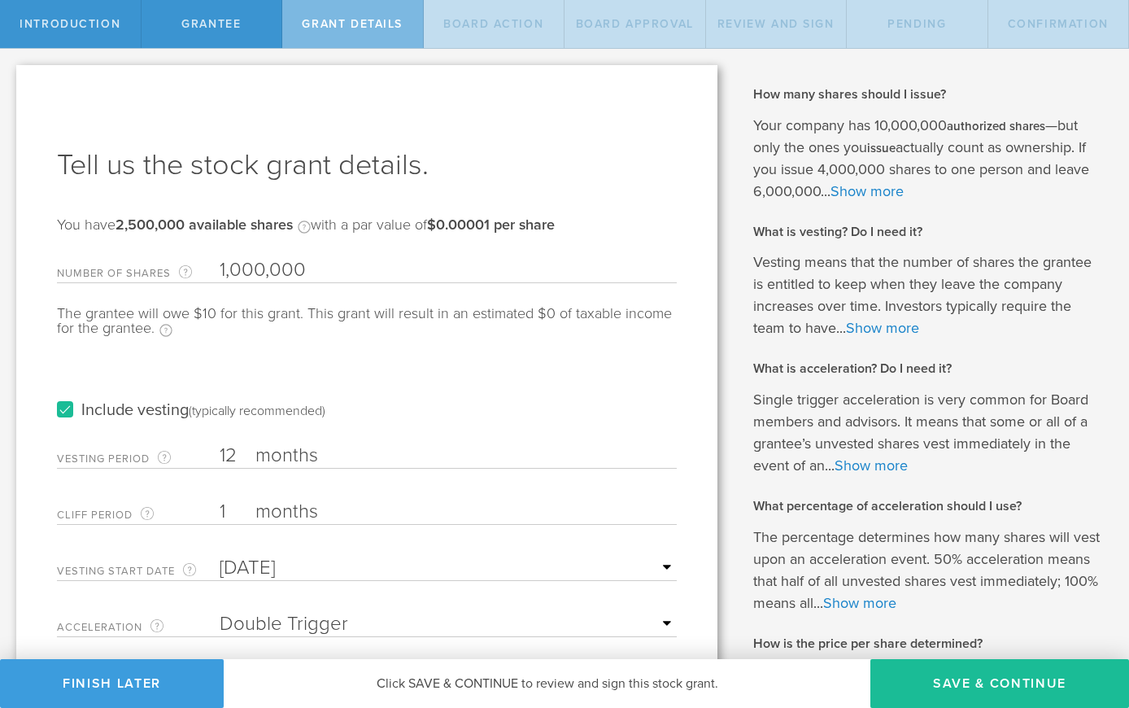
scroll to position [160, 0]
